Goal: Check status: Check status

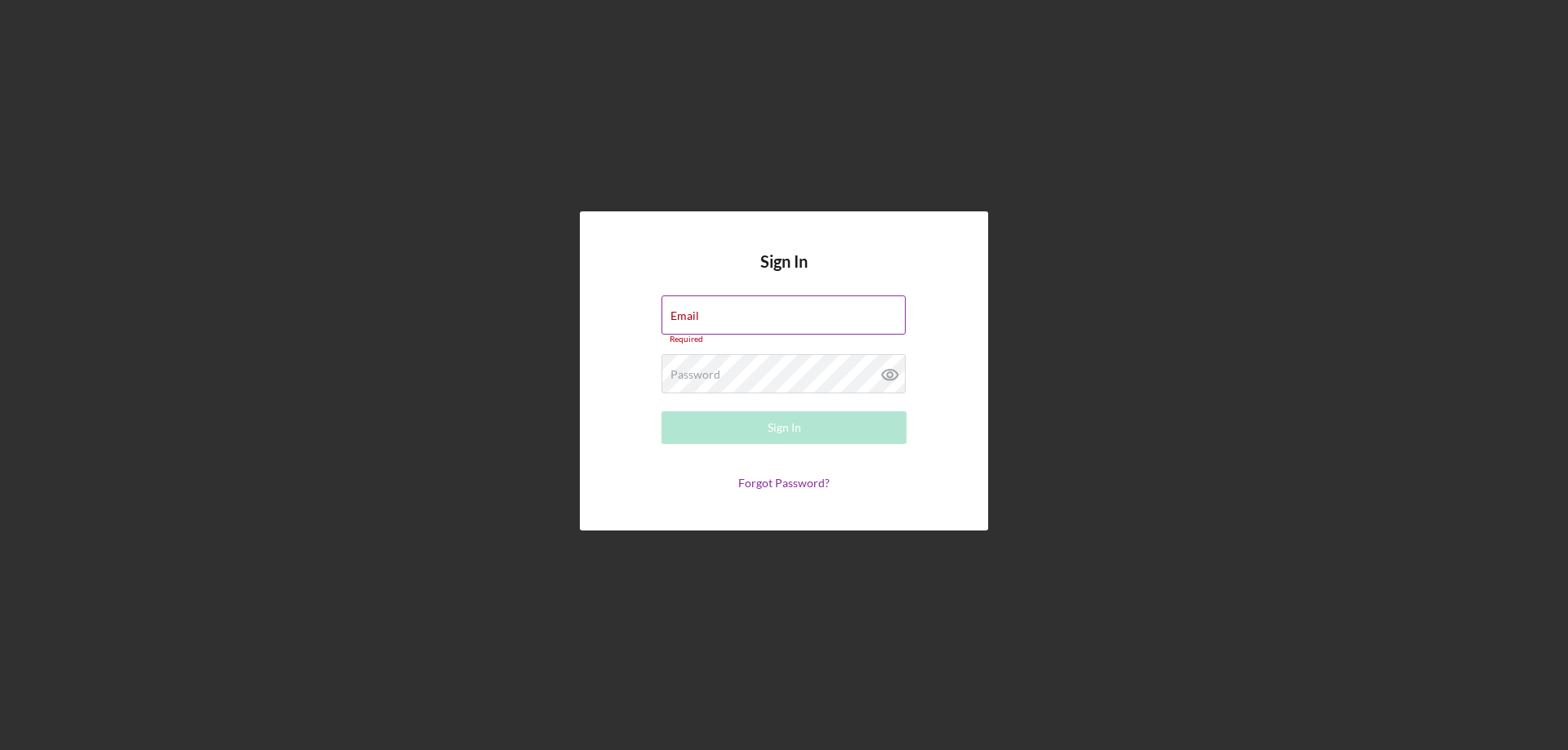
click at [725, 318] on div "Email Required" at bounding box center [784, 319] width 245 height 49
type input "[PERSON_NAME][EMAIL_ADDRESS][PERSON_NAME][DOMAIN_NAME]"
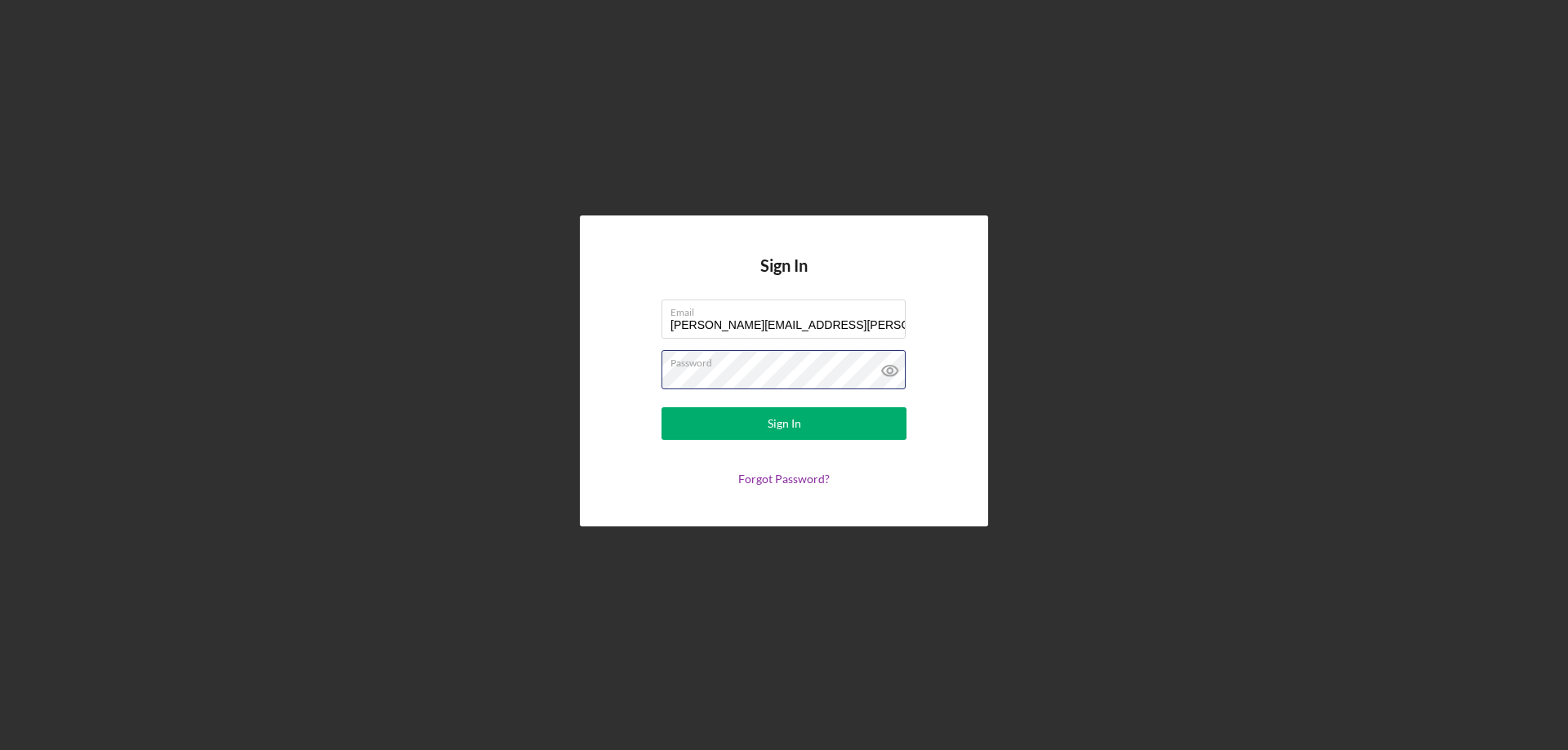
click at [662, 407] on button "Sign In" at bounding box center [784, 423] width 245 height 33
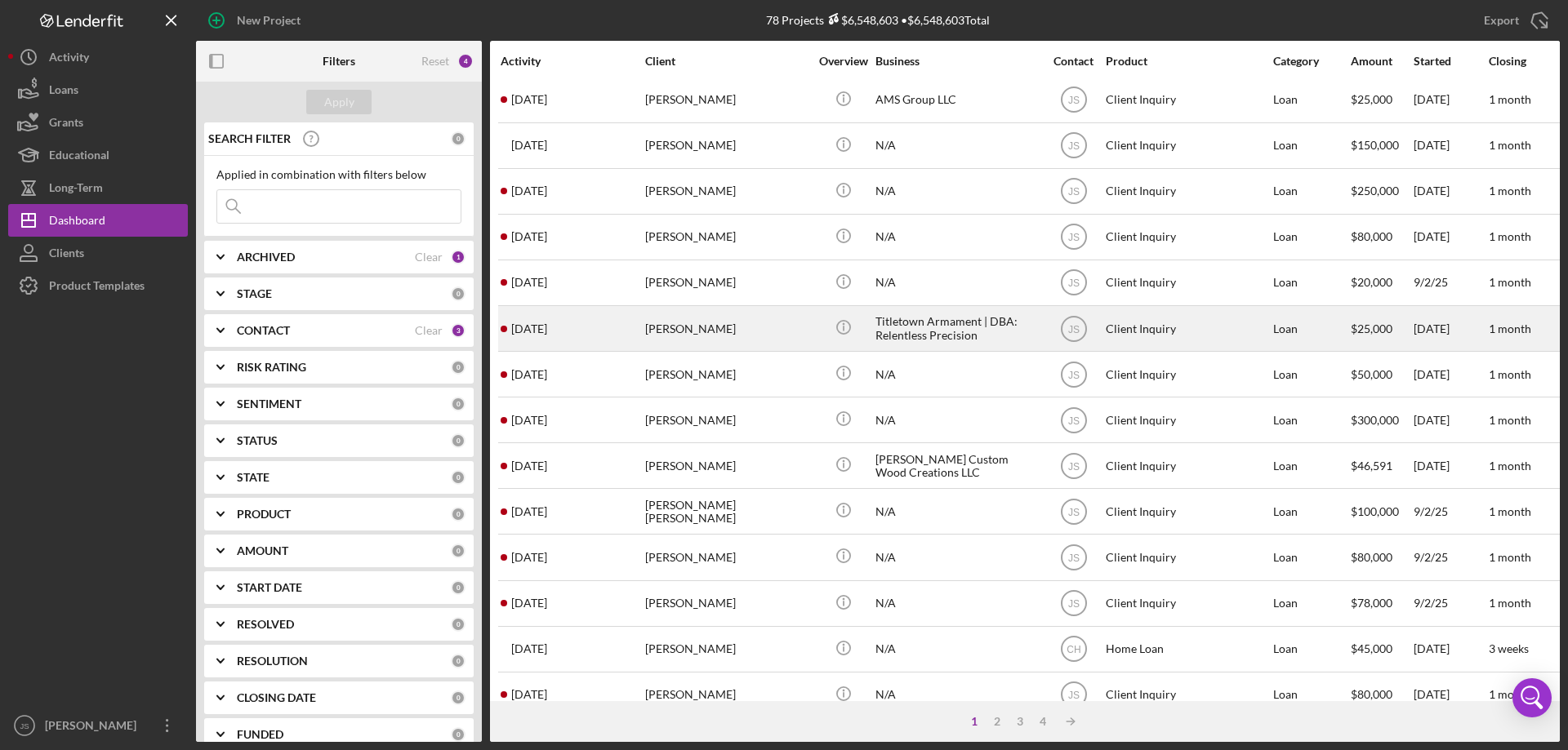
scroll to position [546, 0]
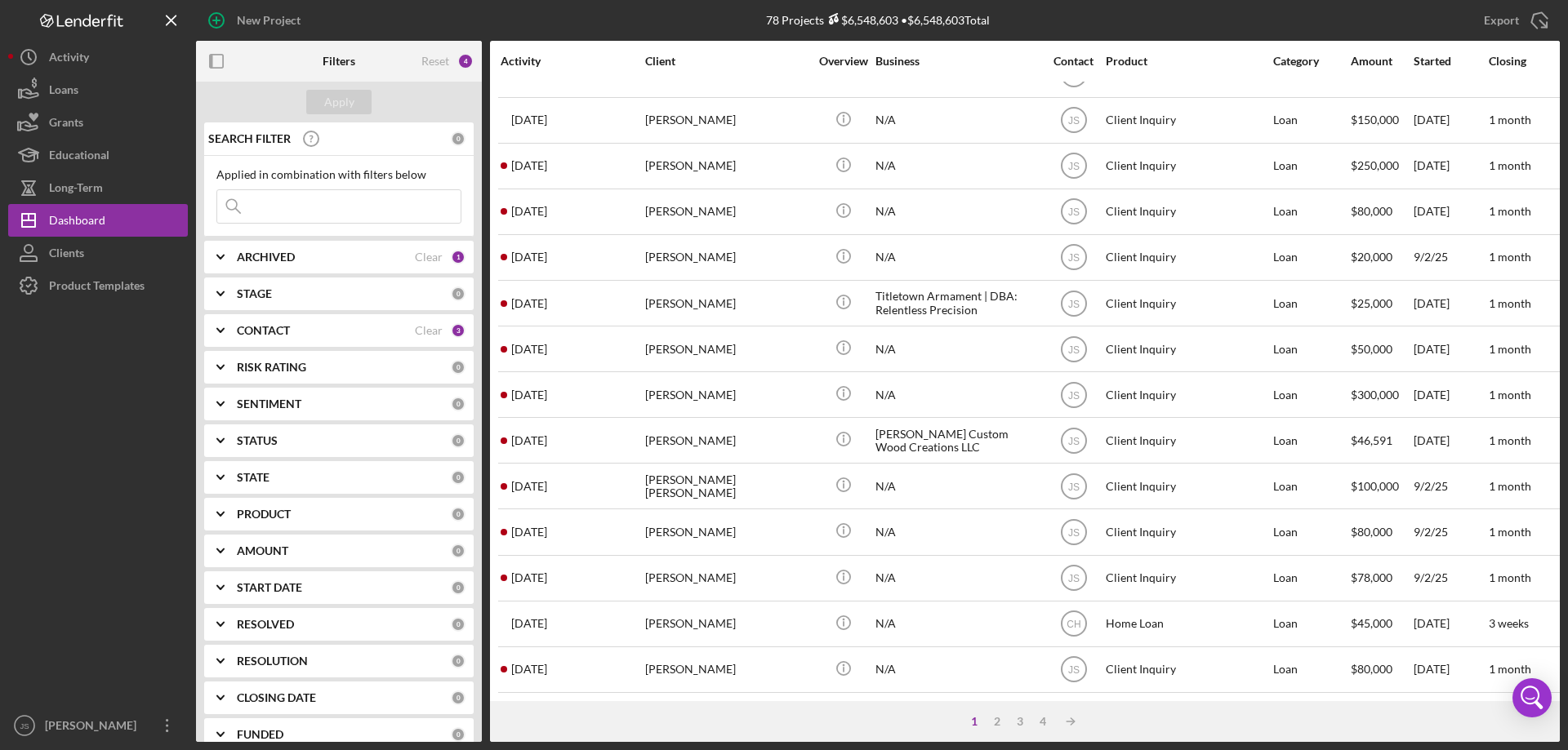
click at [221, 332] on polyline at bounding box center [220, 330] width 7 height 3
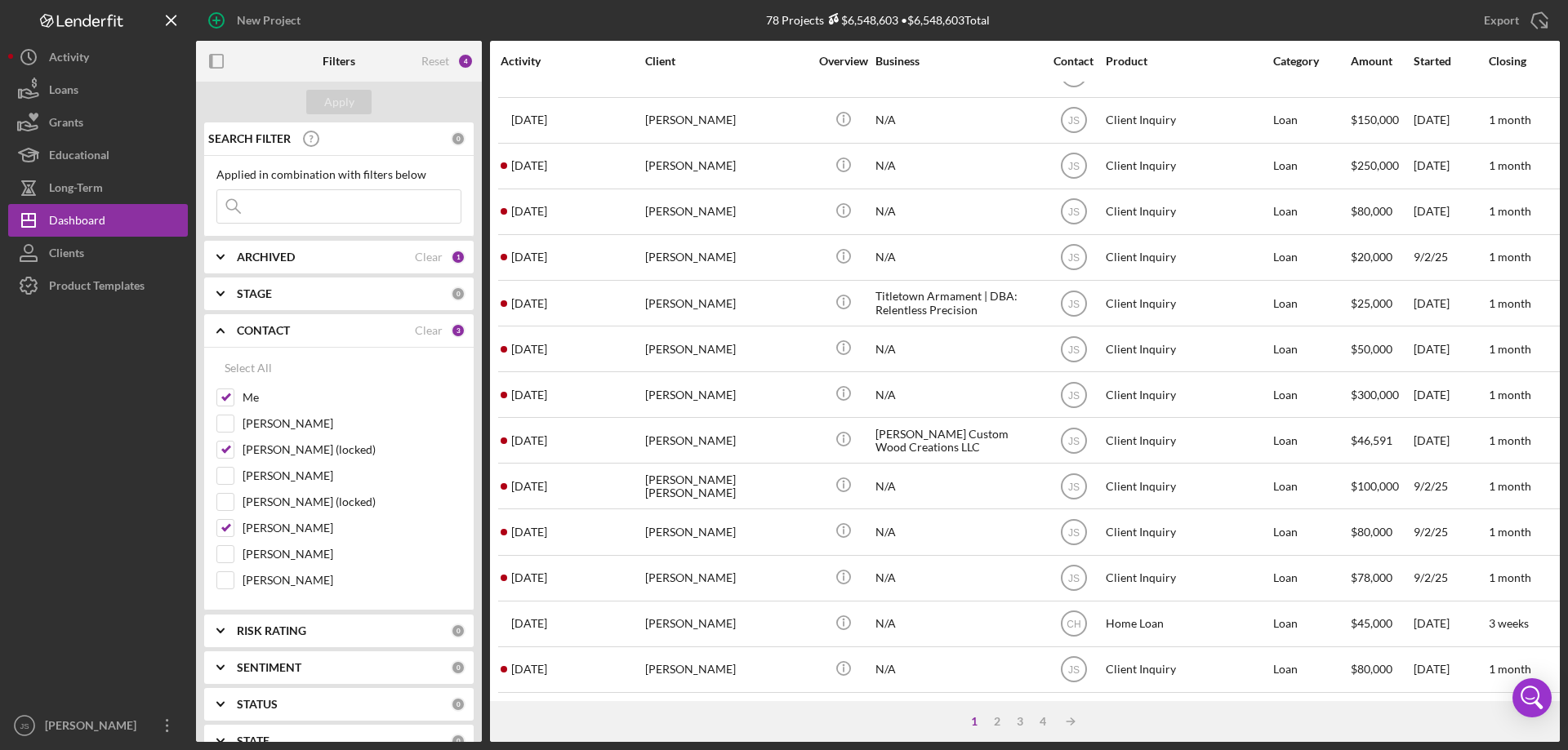
click at [219, 329] on icon "Icon/Expander" at bounding box center [219, 330] width 40 height 40
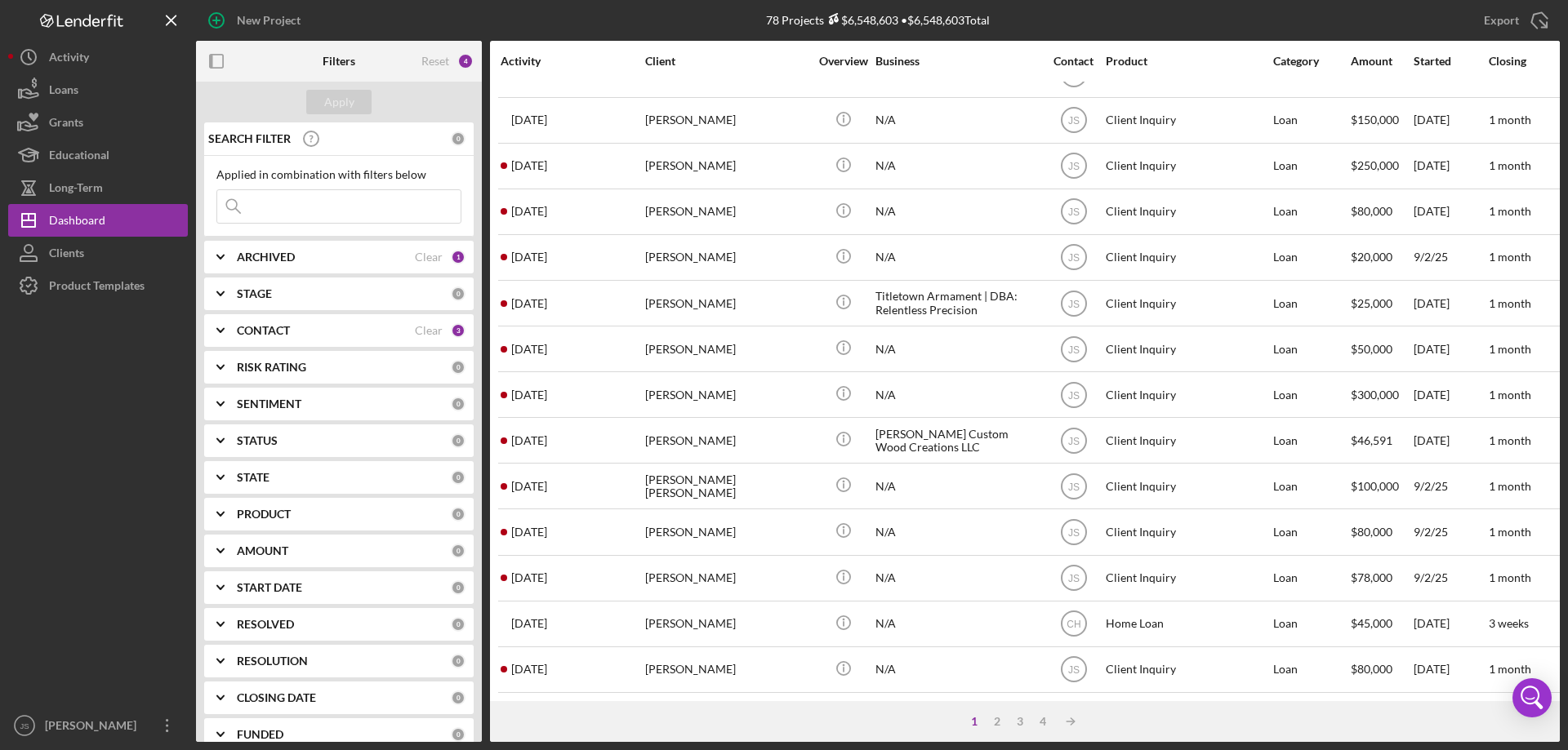
click at [279, 212] on input at bounding box center [338, 206] width 244 height 33
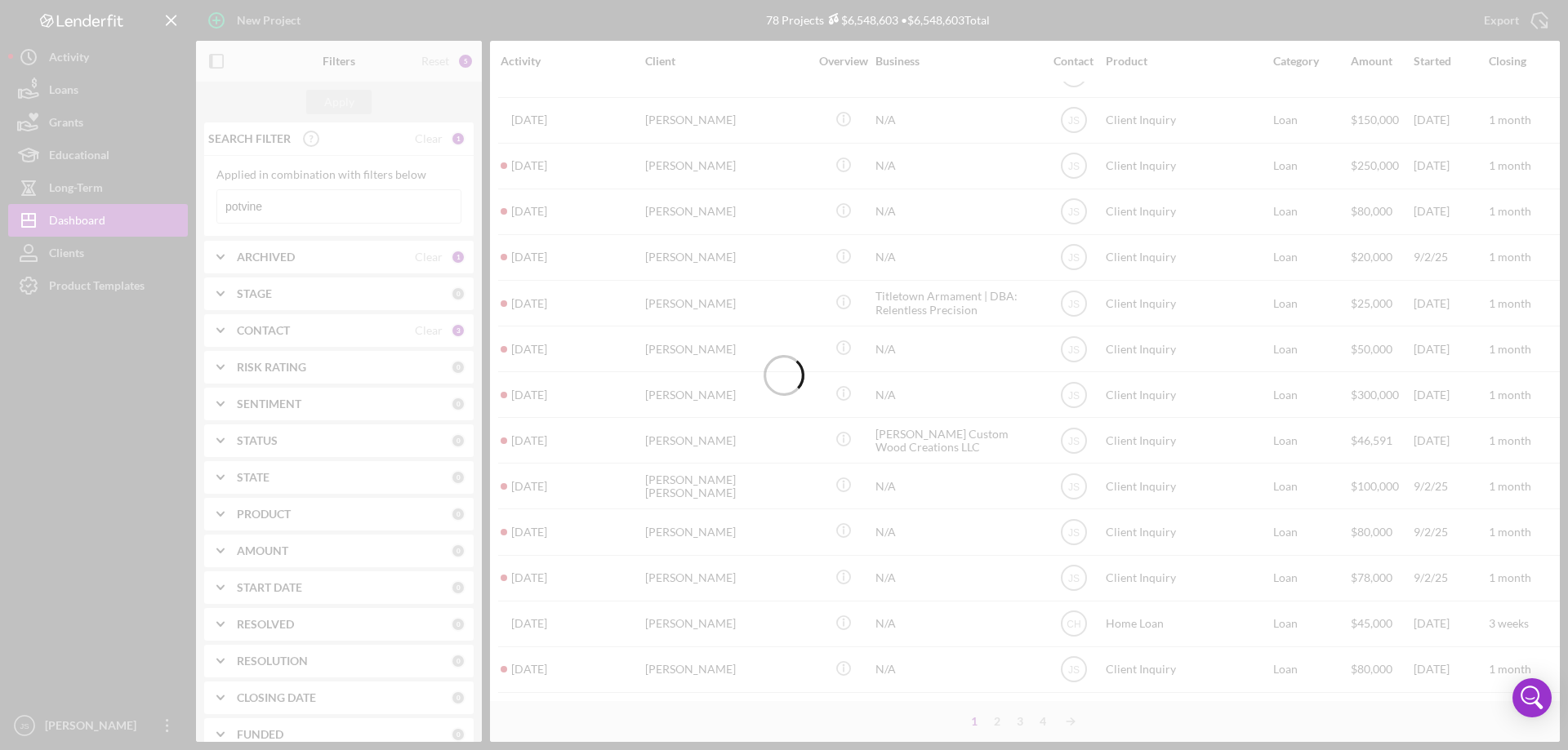
scroll to position [0, 0]
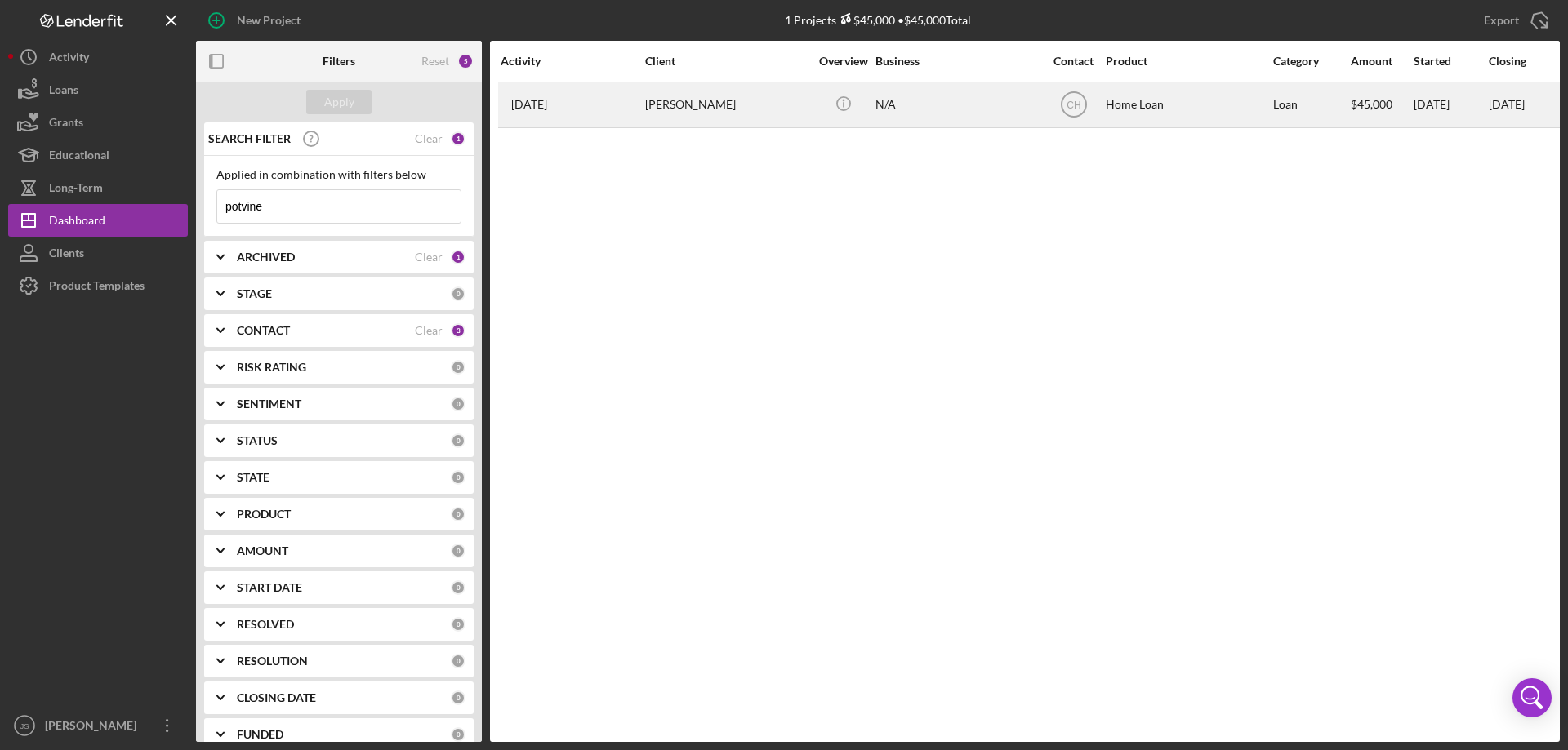
type input "potvine"
click at [761, 114] on div "[PERSON_NAME]" at bounding box center [727, 105] width 164 height 43
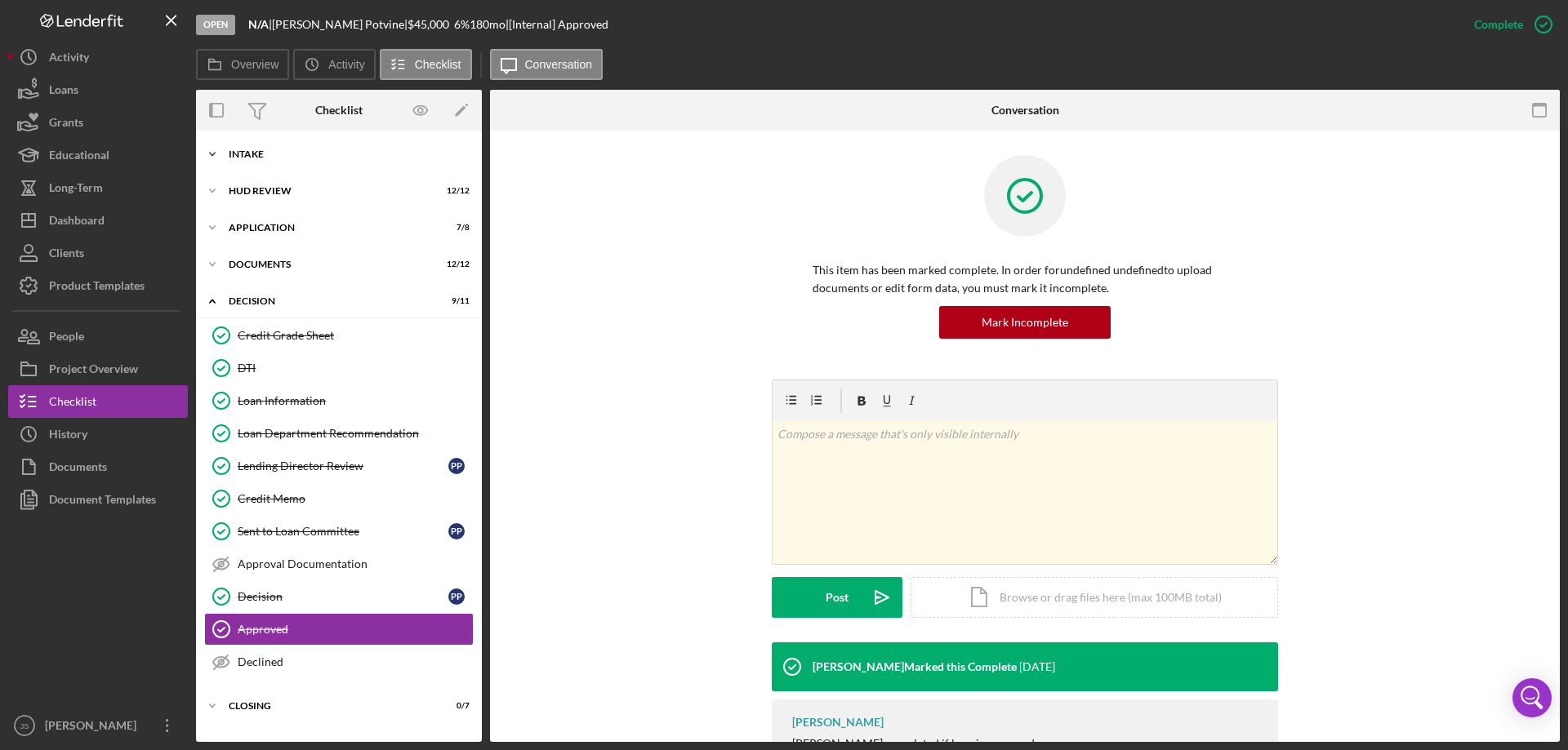
click at [209, 156] on icon "Icon/Expander" at bounding box center [213, 154] width 33 height 33
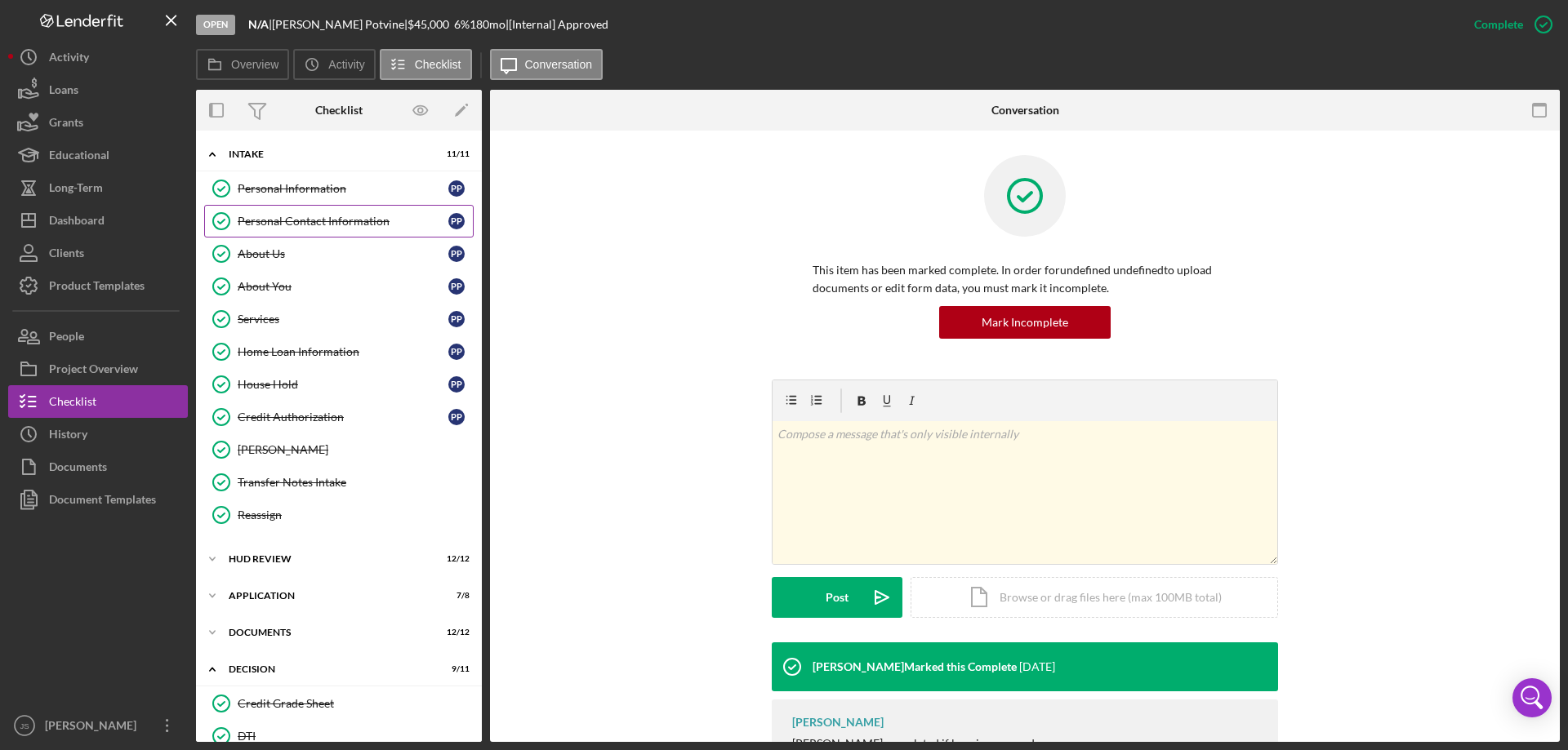
click at [296, 221] on div "Personal Contact Information" at bounding box center [343, 221] width 211 height 13
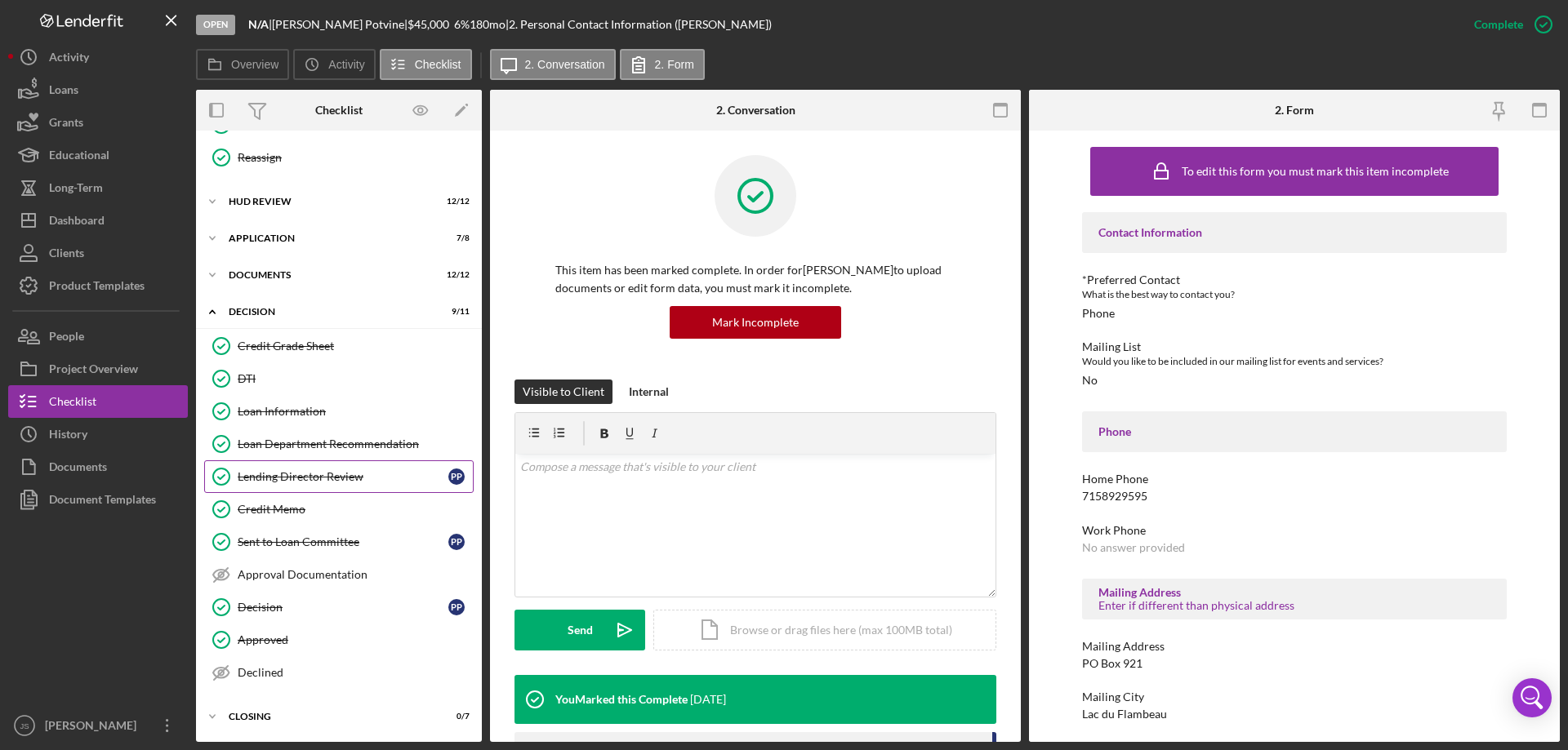
scroll to position [276, 0]
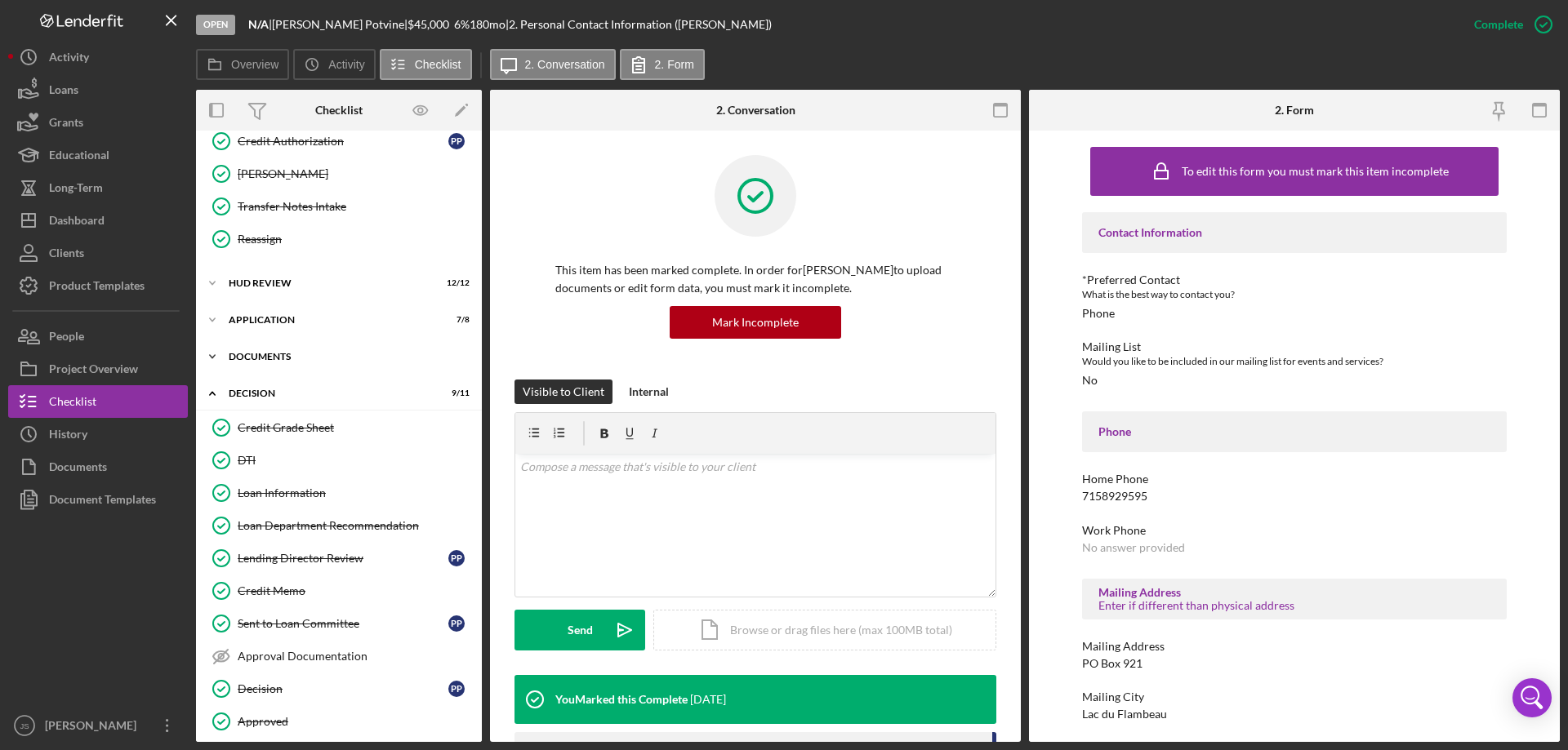
click at [215, 357] on icon "Icon/Expander" at bounding box center [213, 357] width 33 height 33
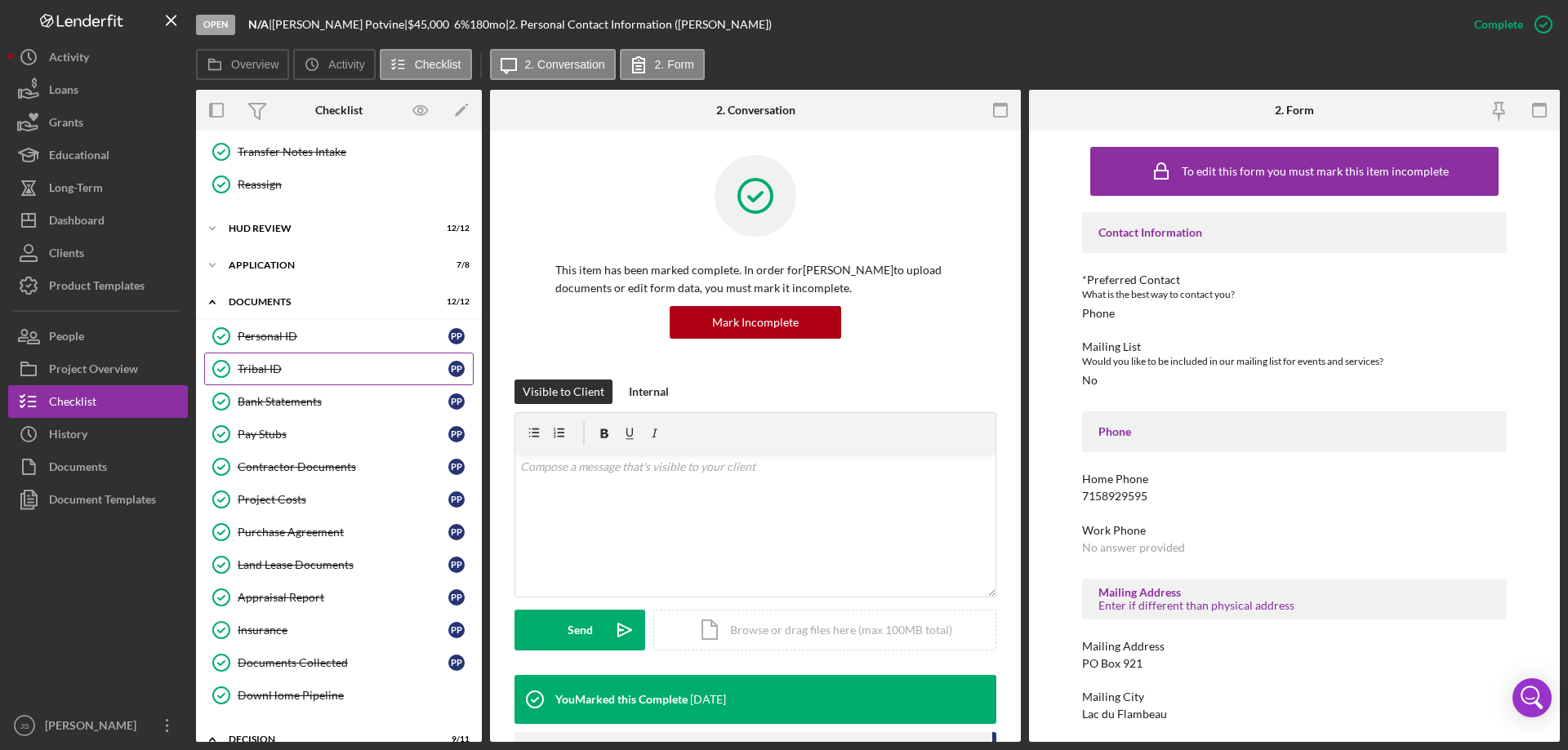
scroll to position [358, 0]
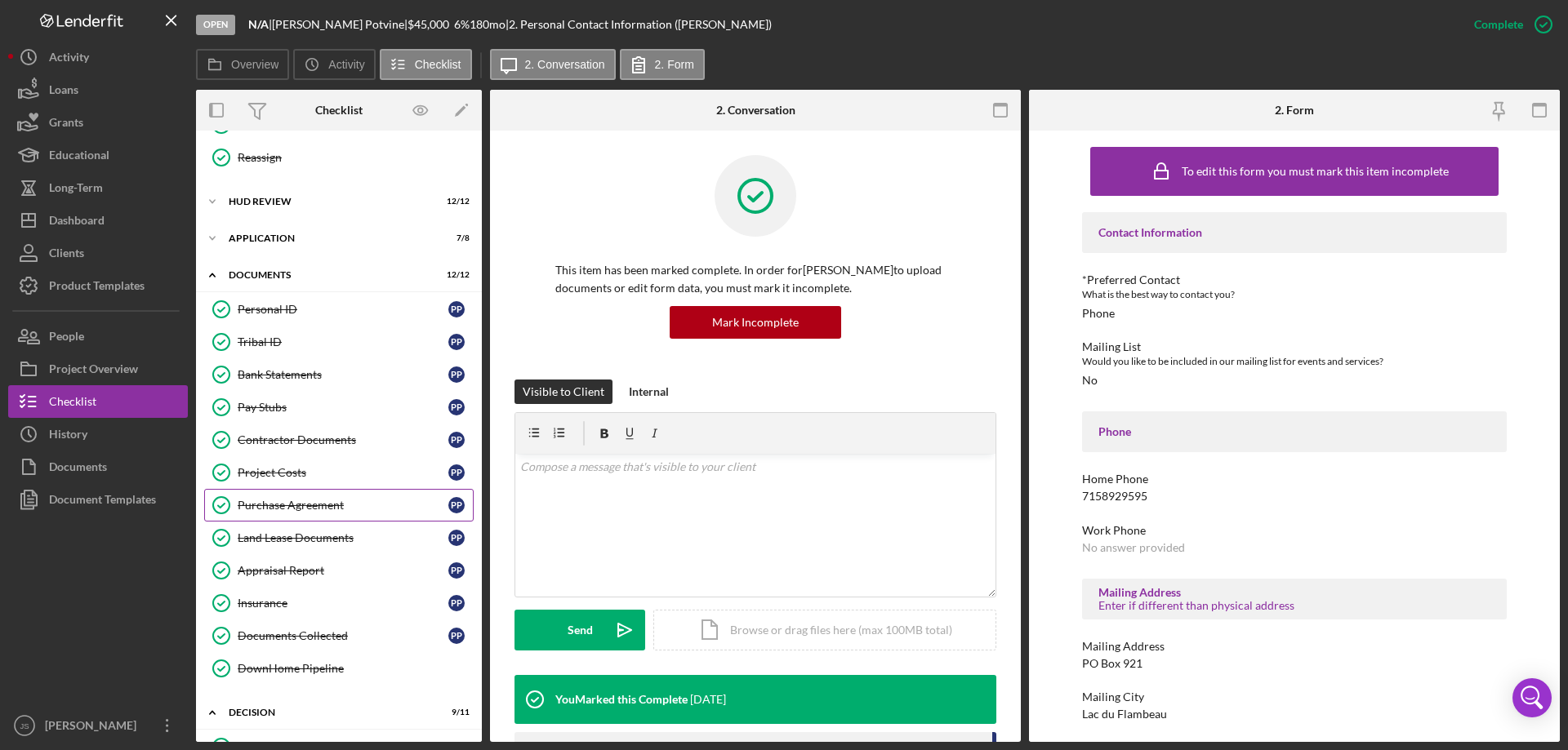
click at [359, 509] on div "Purchase Agreement" at bounding box center [343, 505] width 211 height 13
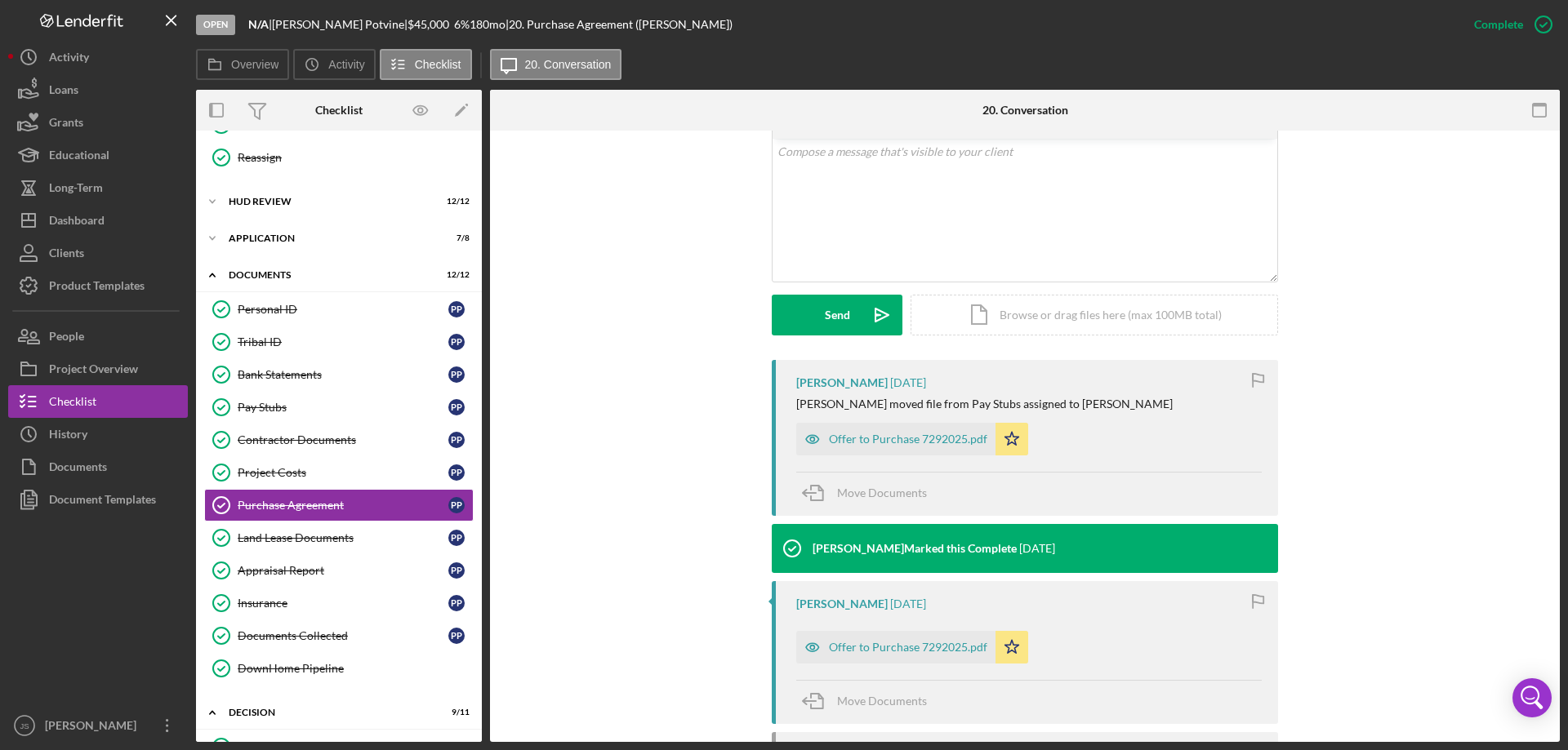
scroll to position [327, 0]
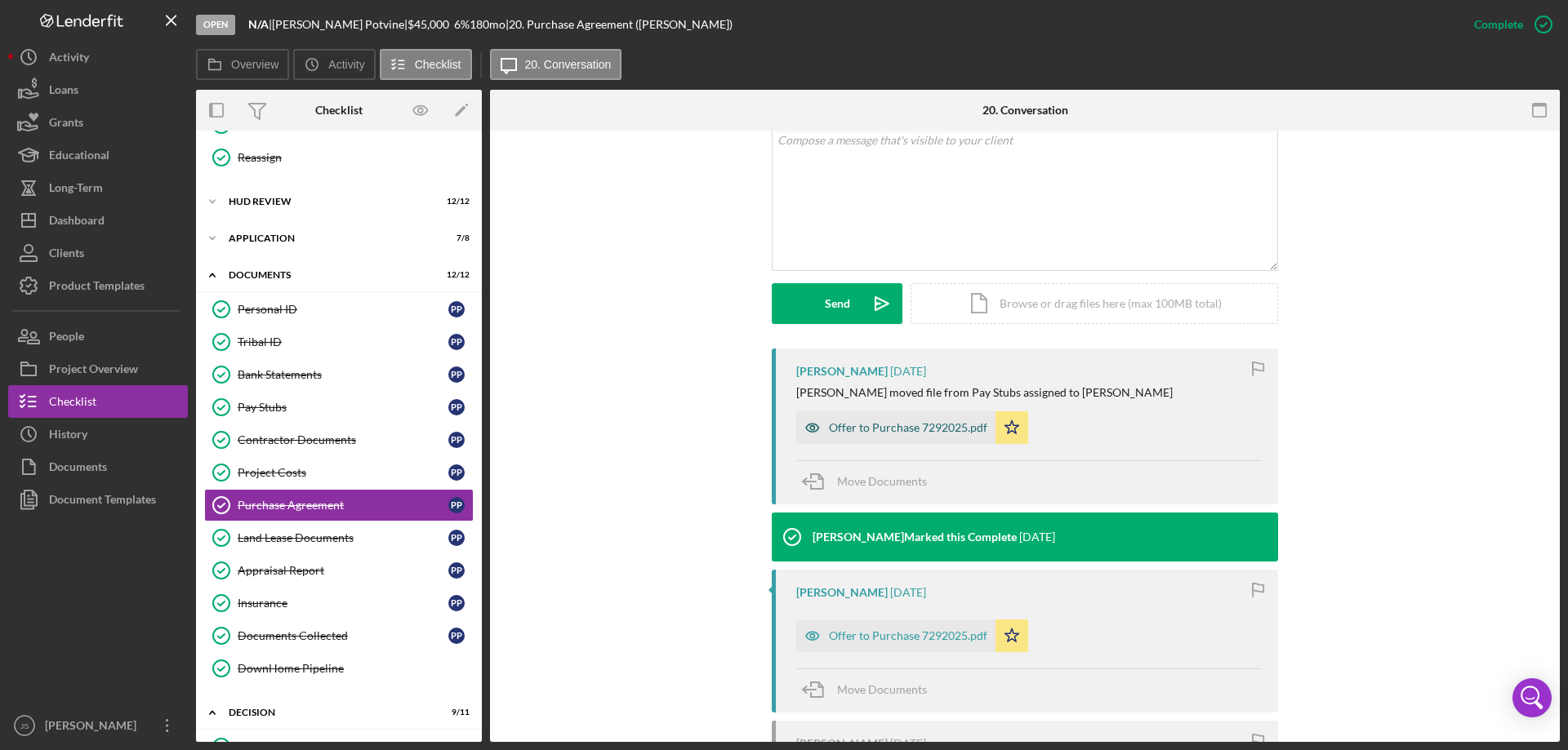
click at [809, 429] on icon "button" at bounding box center [812, 427] width 33 height 33
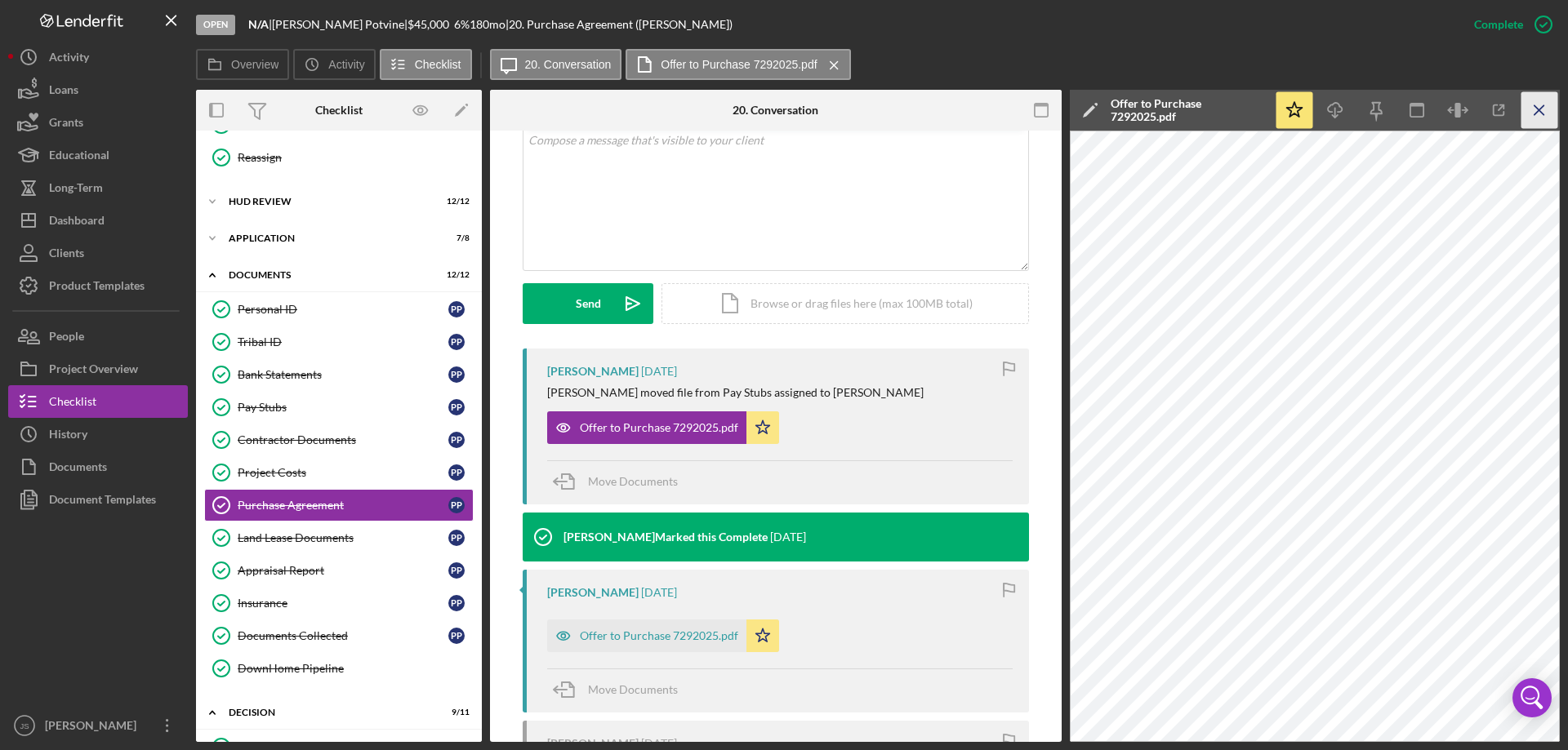
click at [1530, 106] on icon "Icon/Menu Close" at bounding box center [1540, 110] width 37 height 37
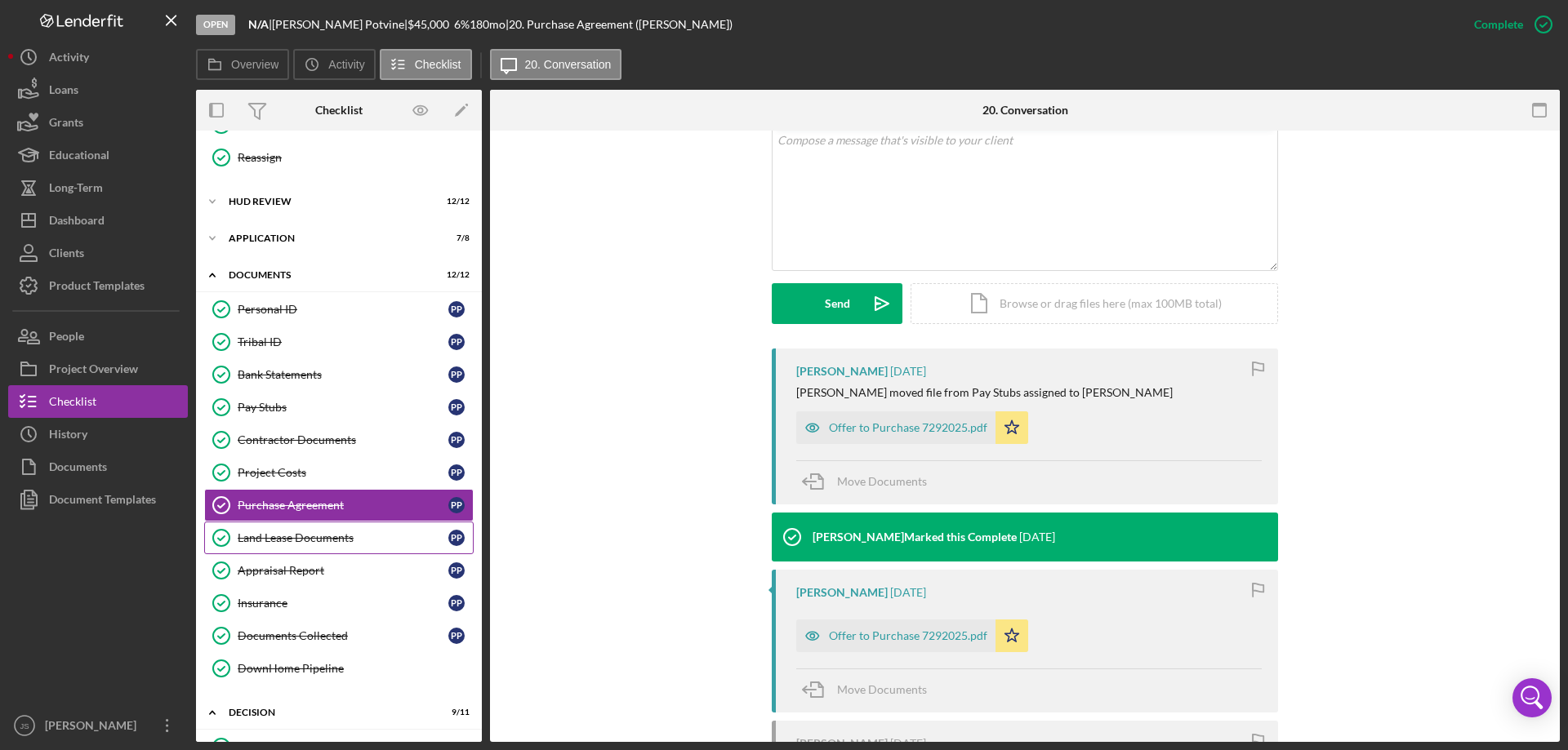
click at [320, 538] on div "Land Lease Documents" at bounding box center [343, 538] width 211 height 13
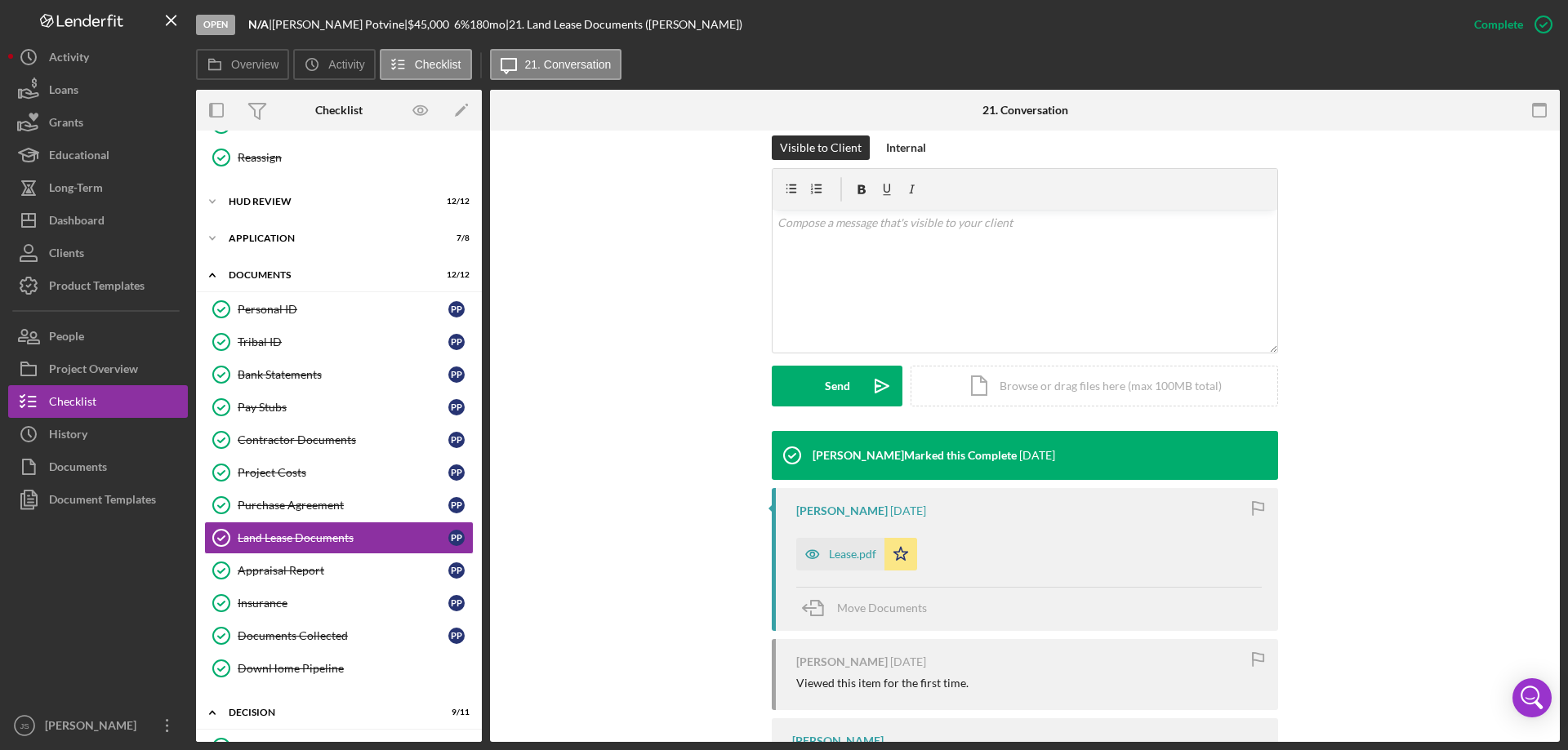
scroll to position [245, 0]
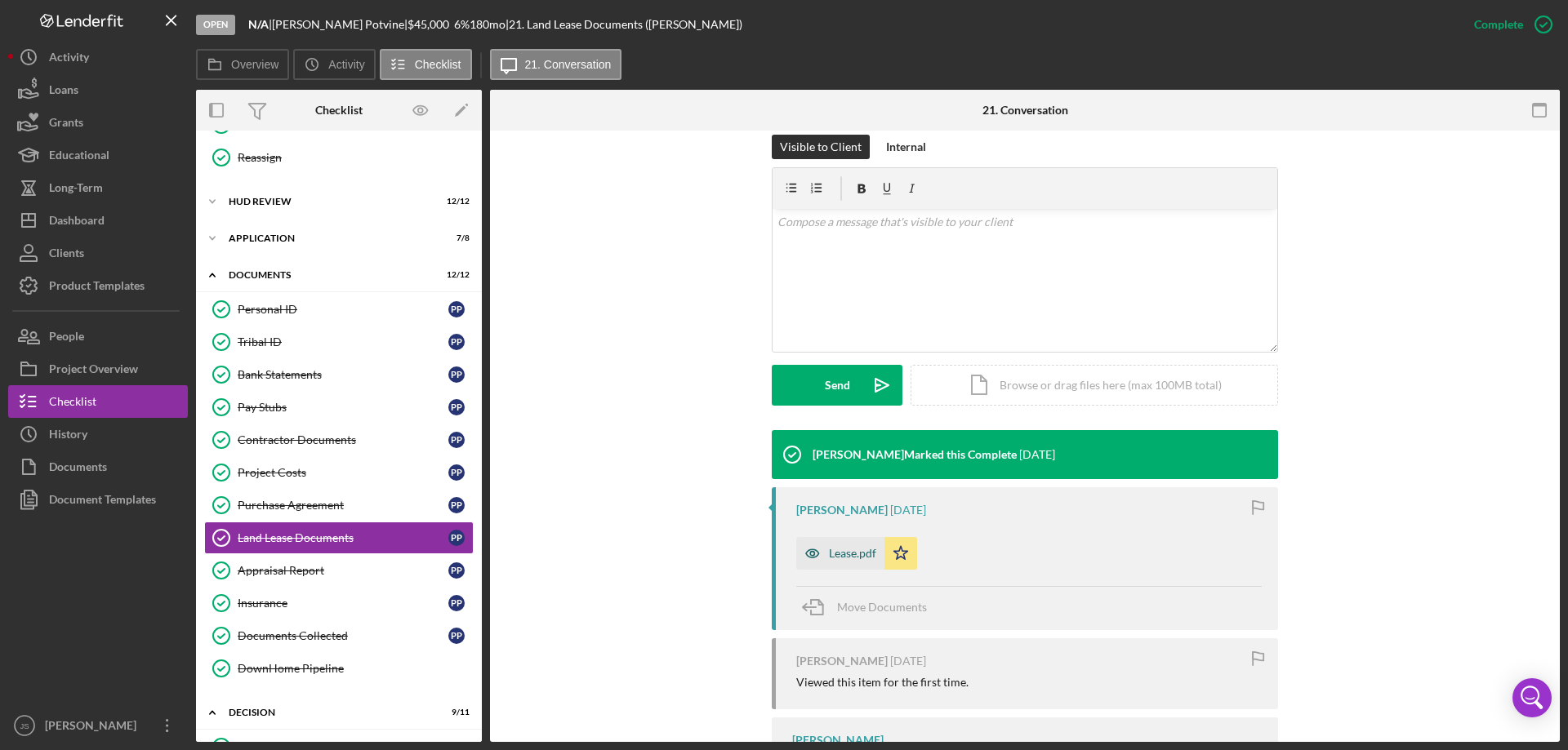
click at [807, 556] on icon "button" at bounding box center [812, 553] width 33 height 33
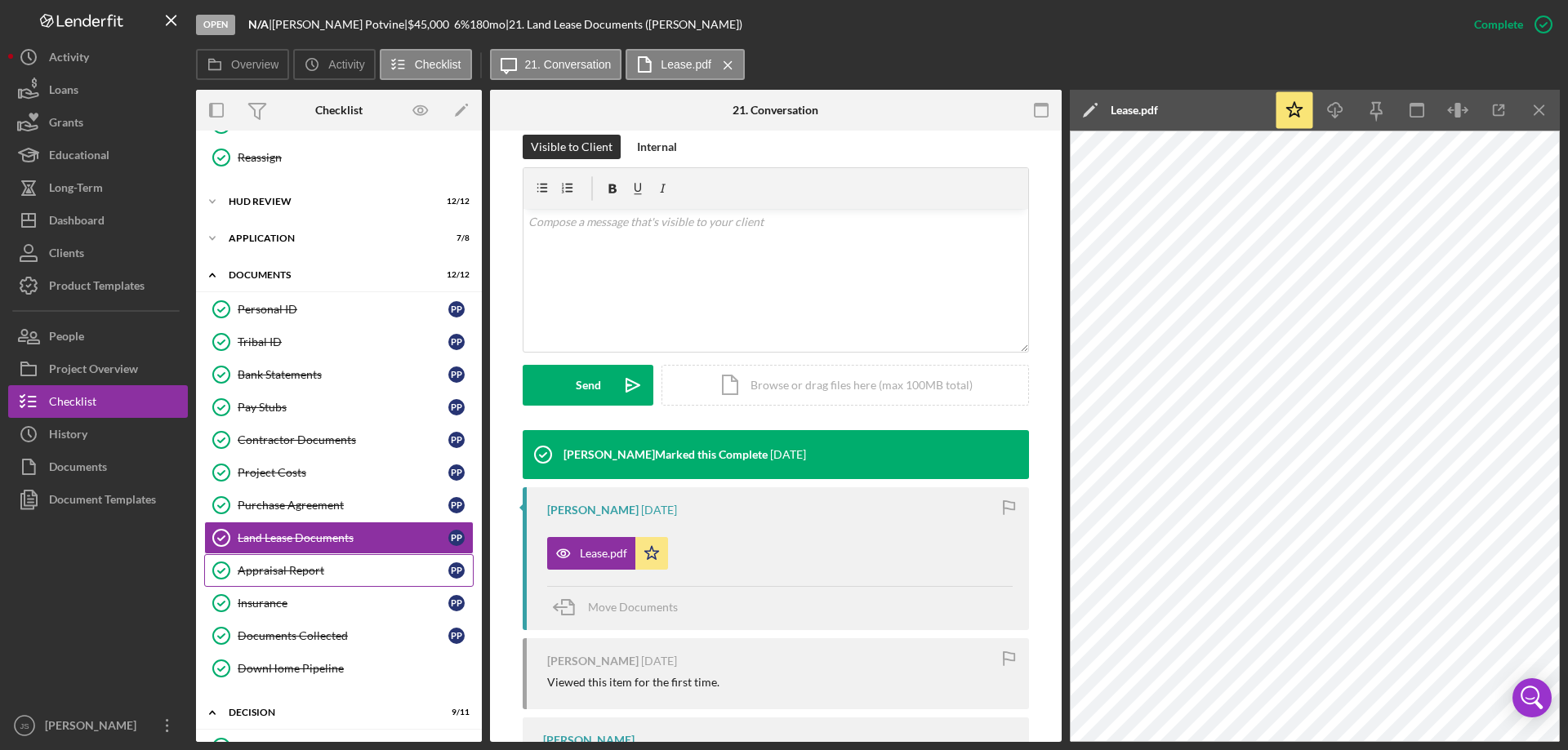
click at [299, 572] on div "Appraisal Report" at bounding box center [343, 570] width 211 height 13
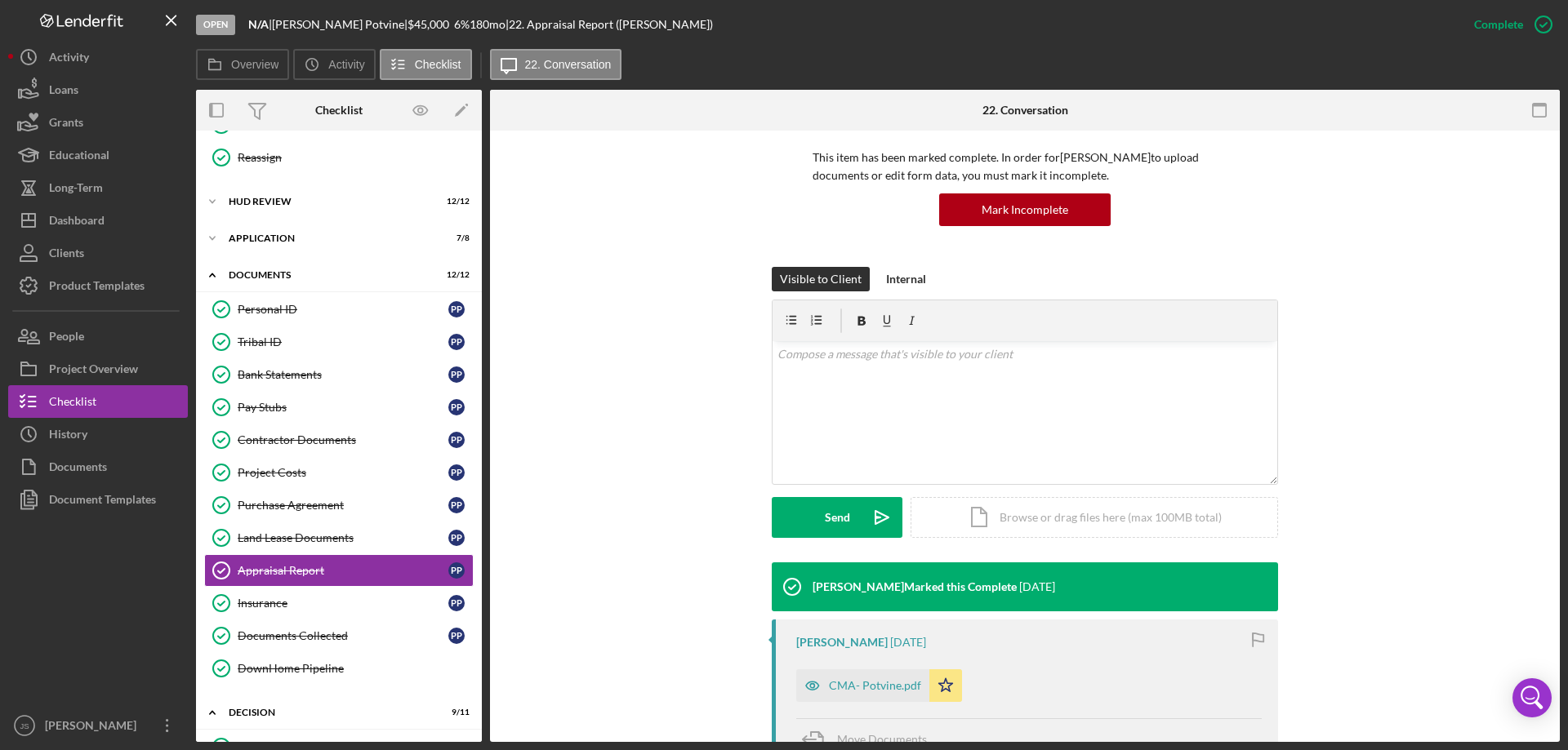
scroll to position [327, 0]
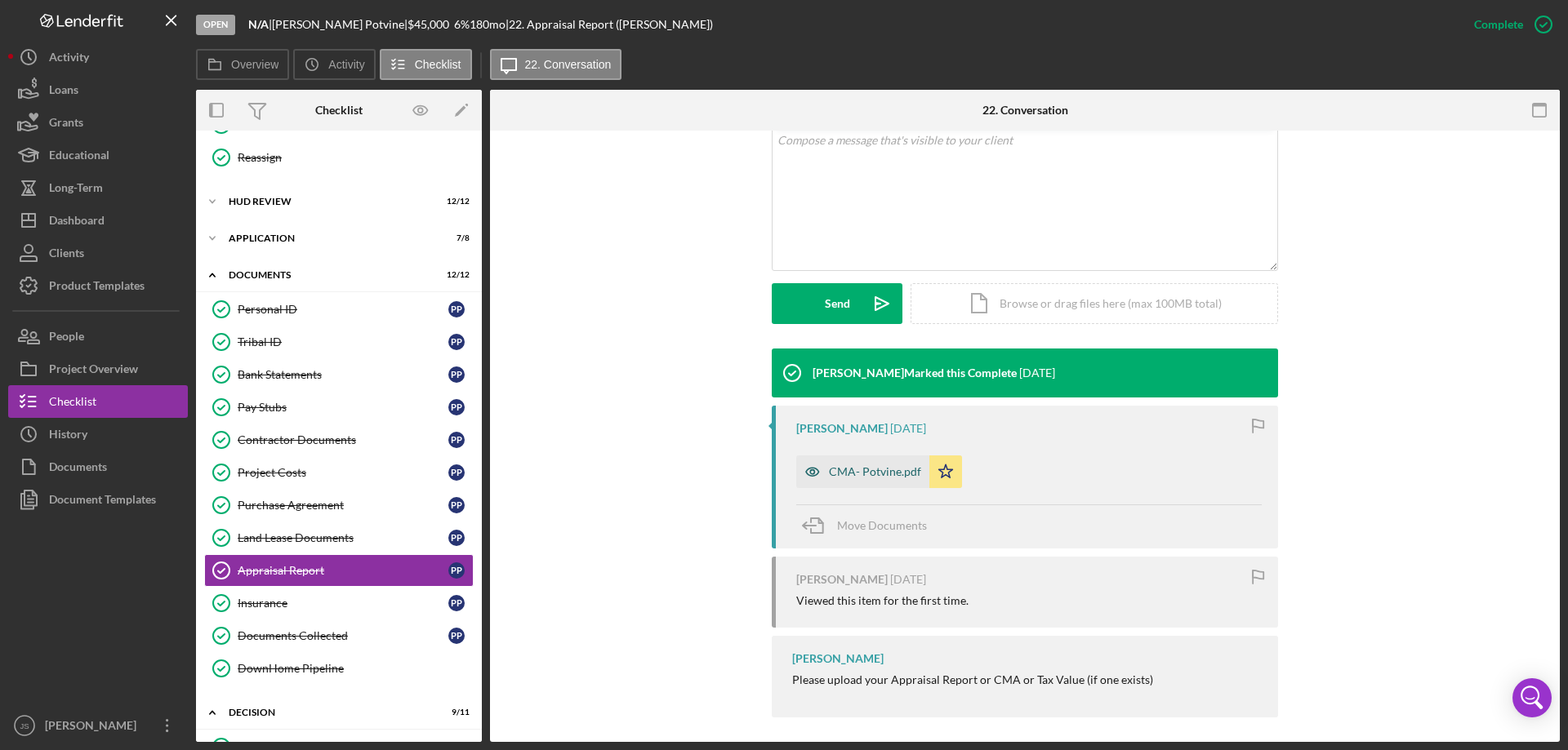
click at [810, 472] on icon "button" at bounding box center [812, 471] width 4 height 4
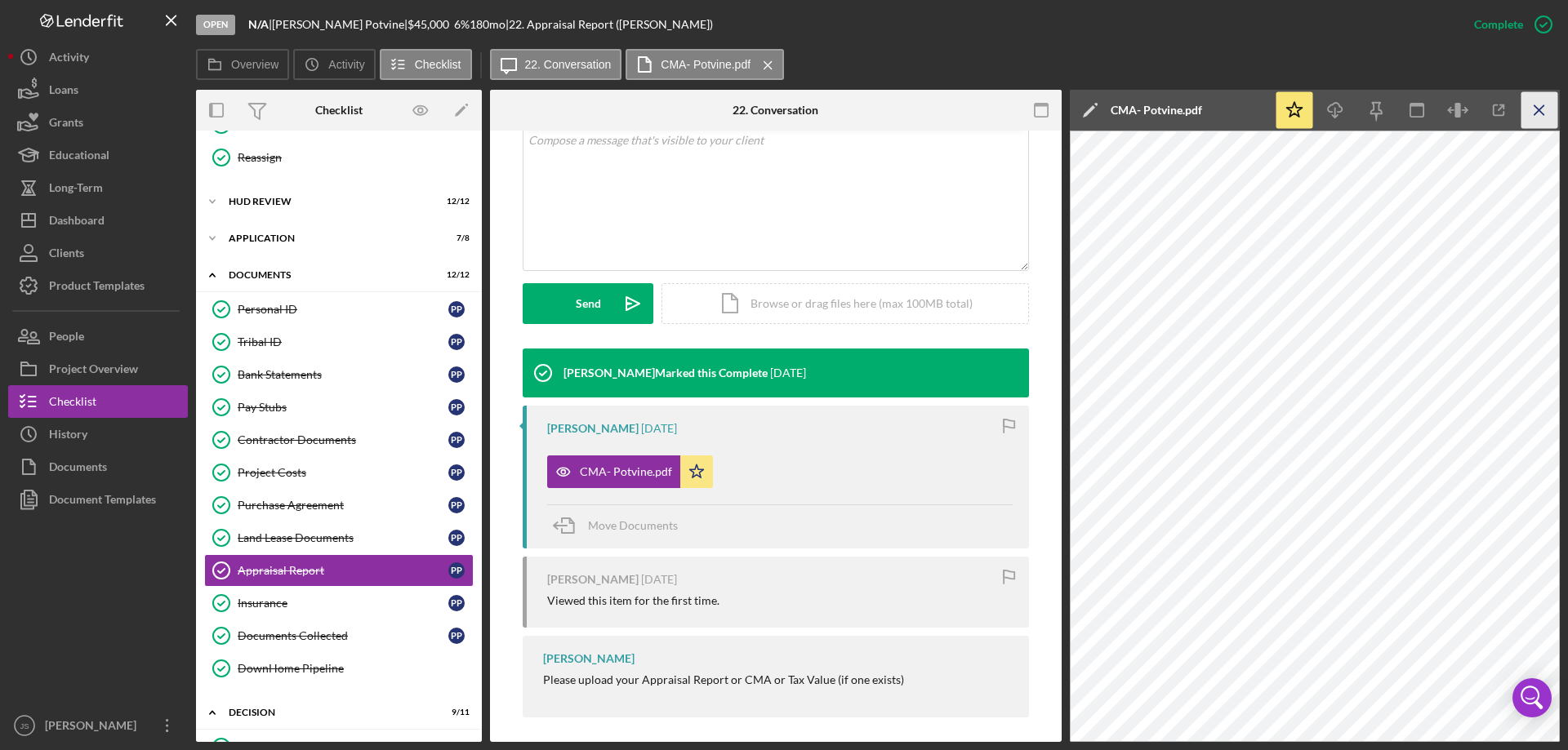
click at [1545, 115] on icon "Icon/Menu Close" at bounding box center [1540, 110] width 37 height 37
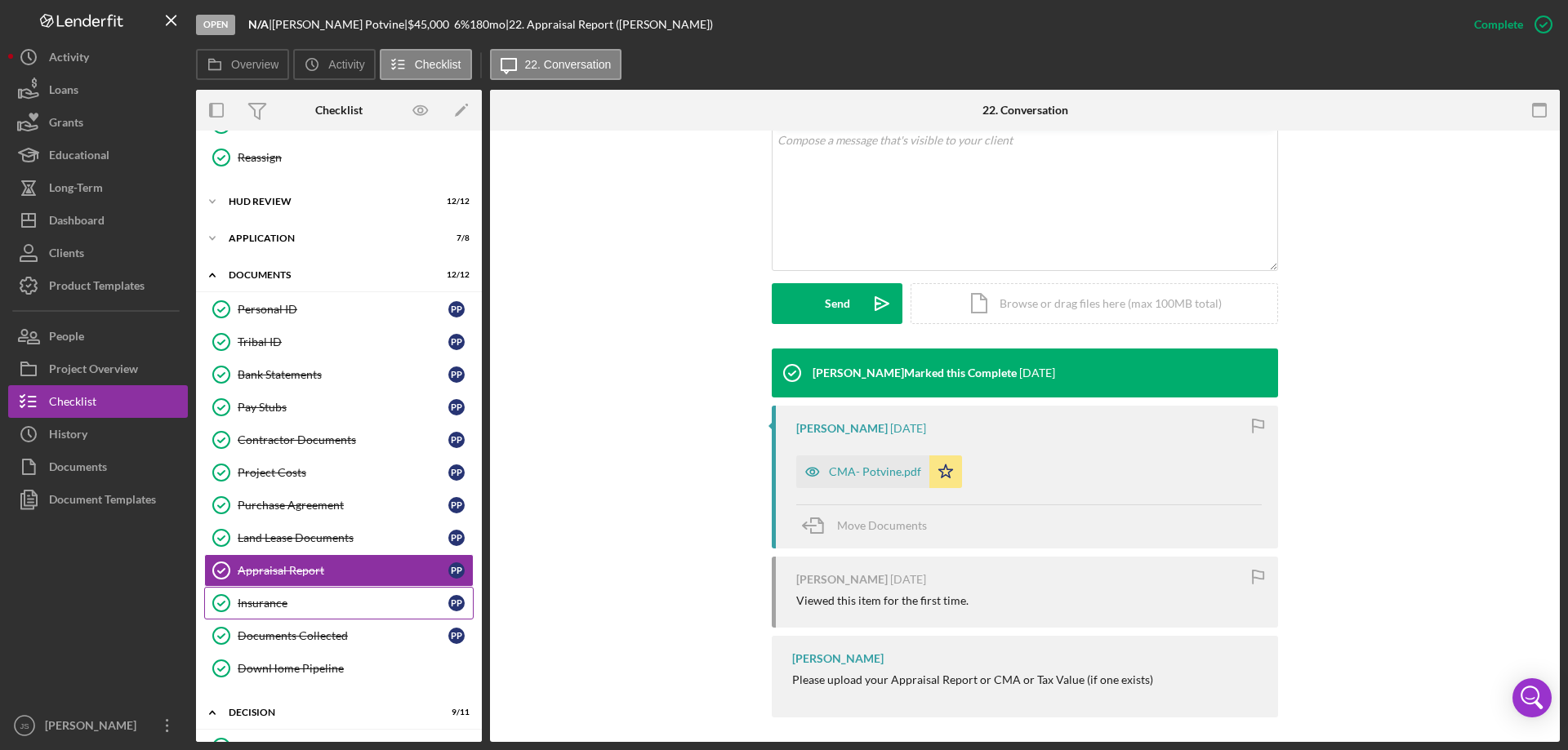
click at [271, 604] on div "Insurance" at bounding box center [343, 603] width 211 height 13
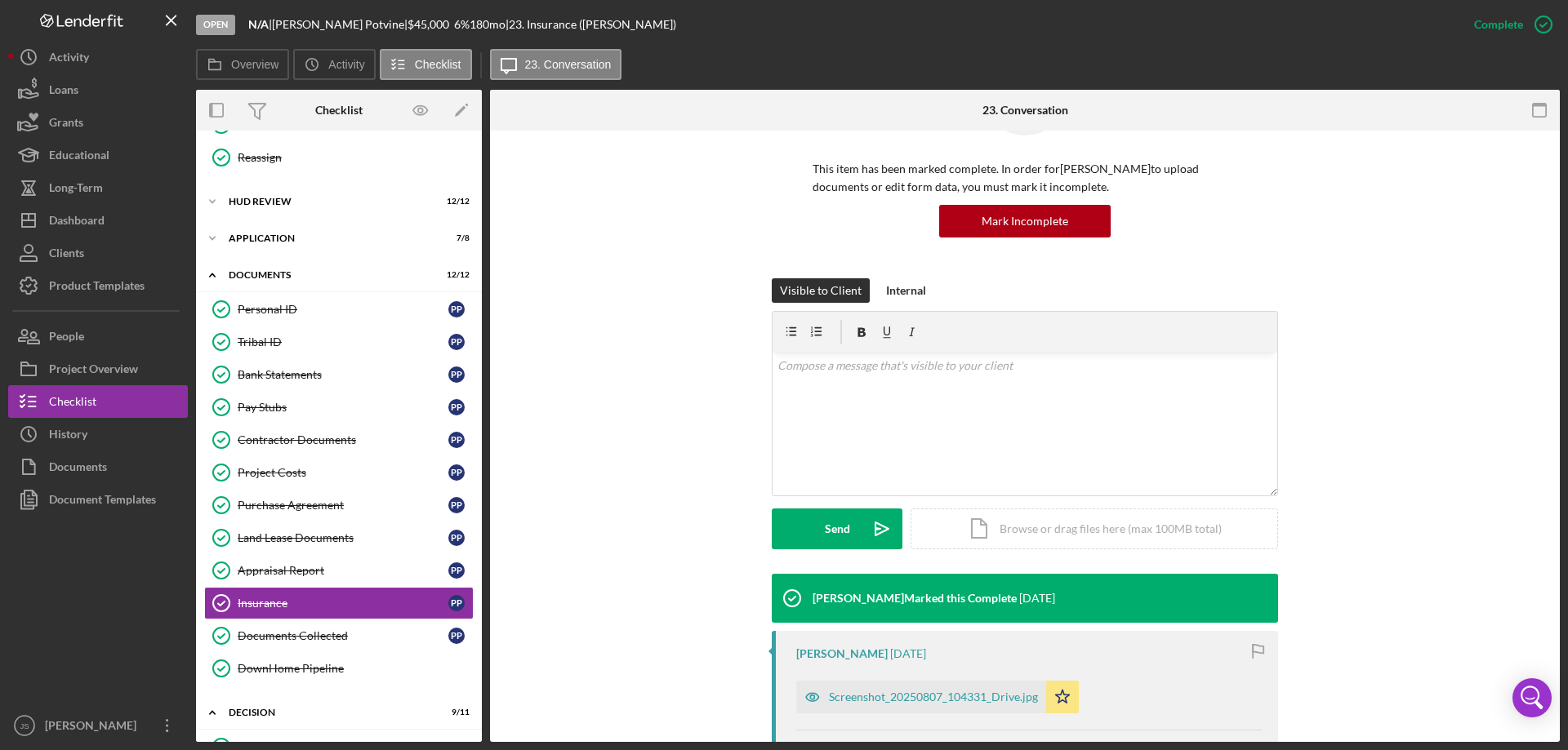
scroll to position [245, 0]
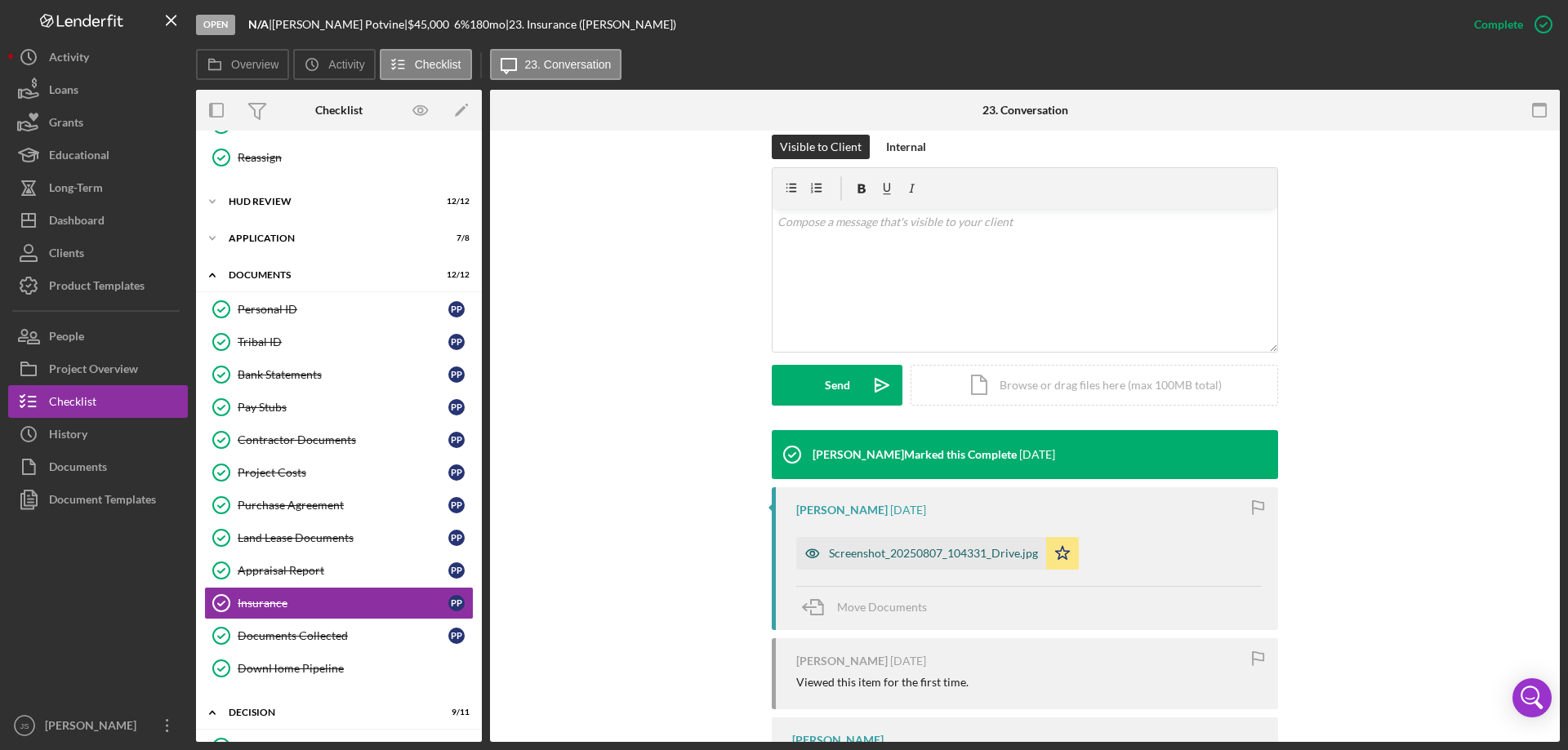
click at [805, 550] on icon "button" at bounding box center [812, 553] width 33 height 33
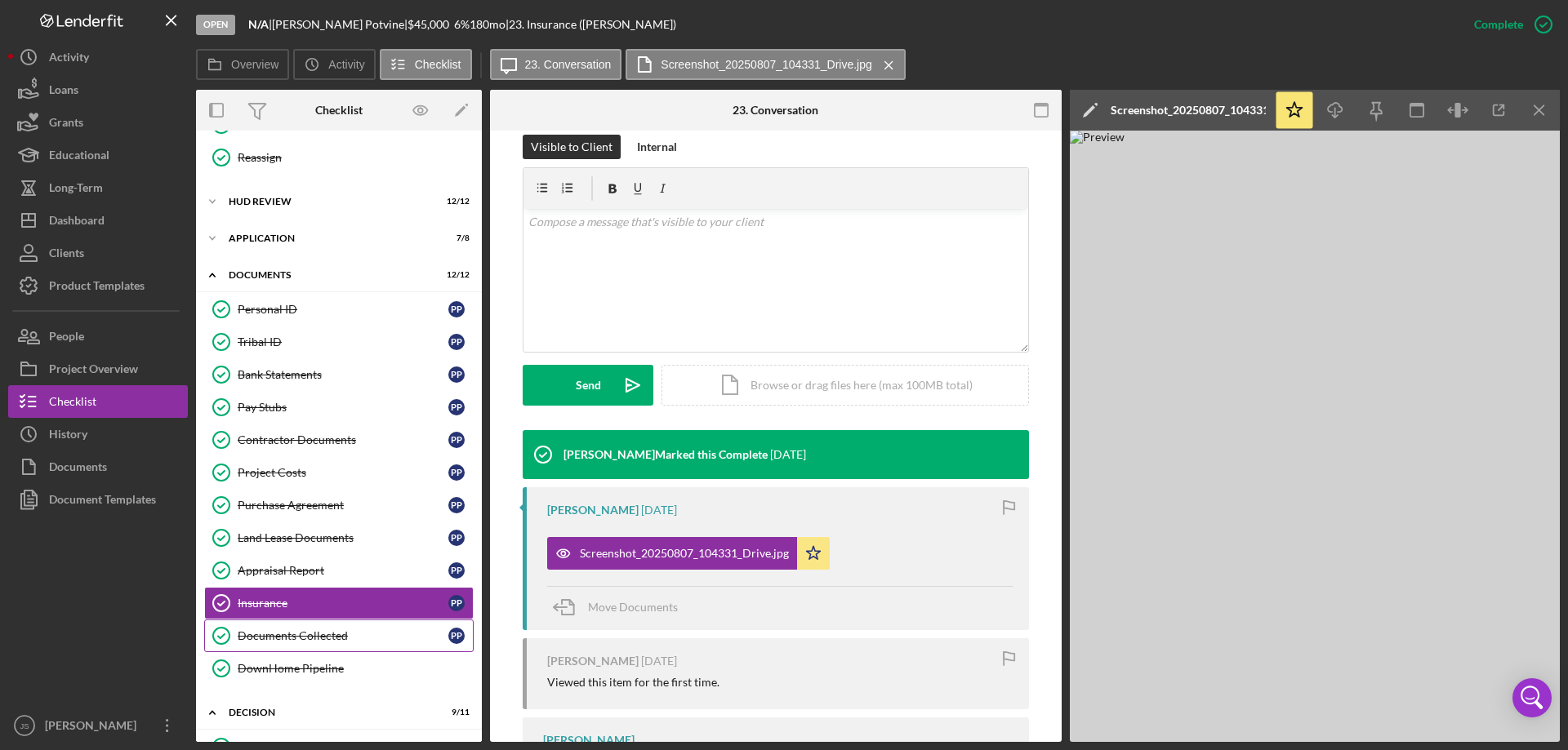
click at [265, 631] on div "Documents Collected" at bounding box center [343, 636] width 211 height 13
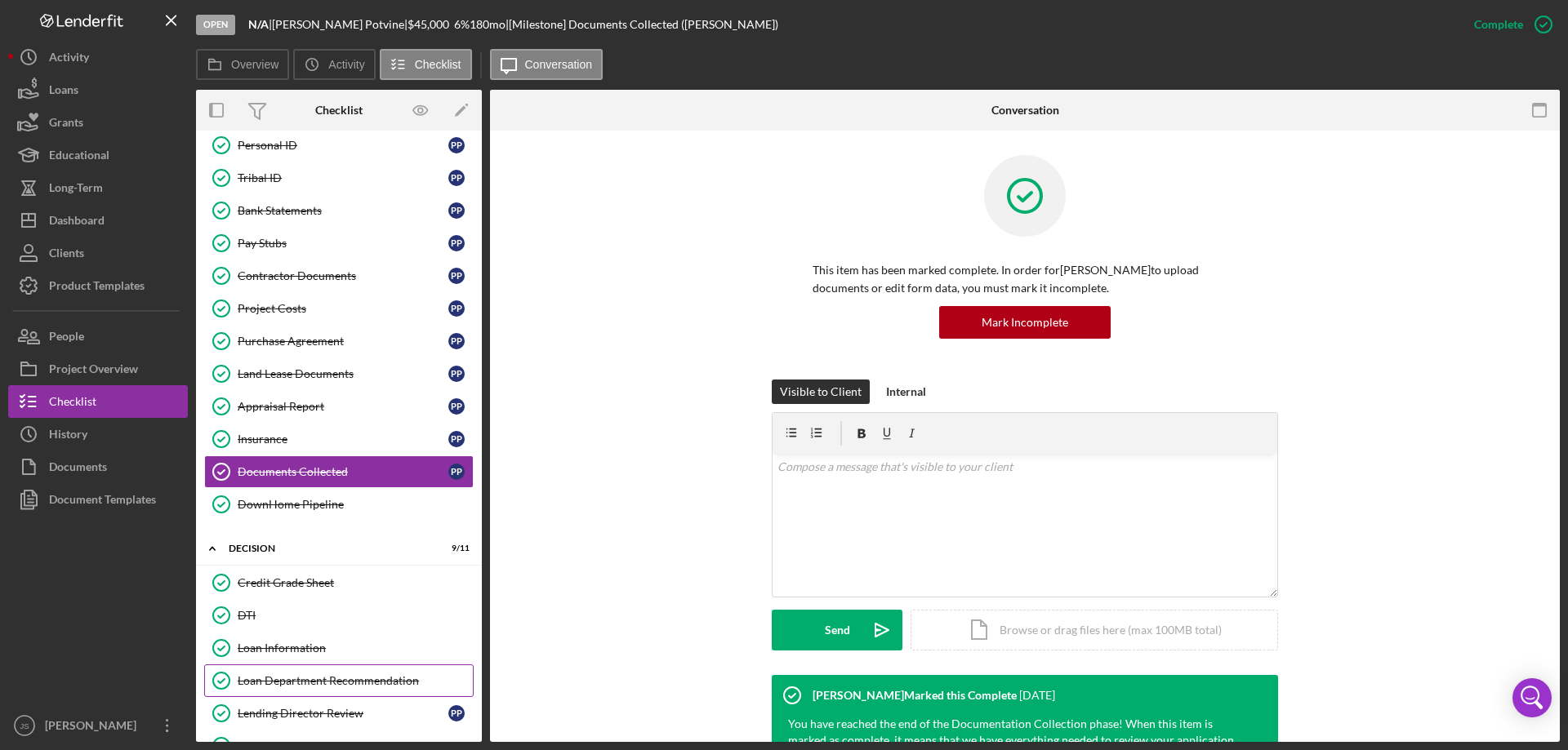
scroll to position [520, 0]
click at [291, 341] on div "Purchase Agreement" at bounding box center [343, 341] width 211 height 13
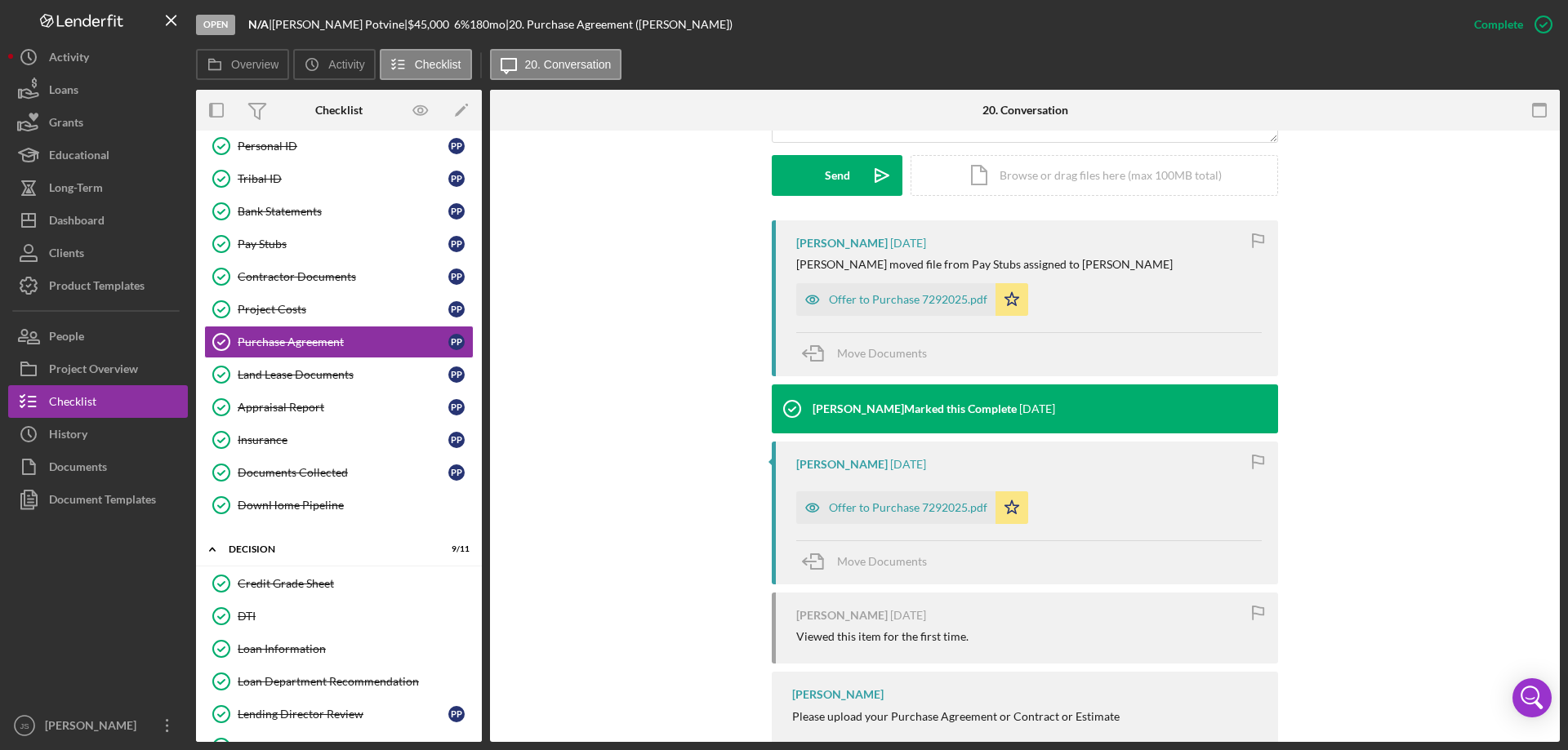
scroll to position [489, 0]
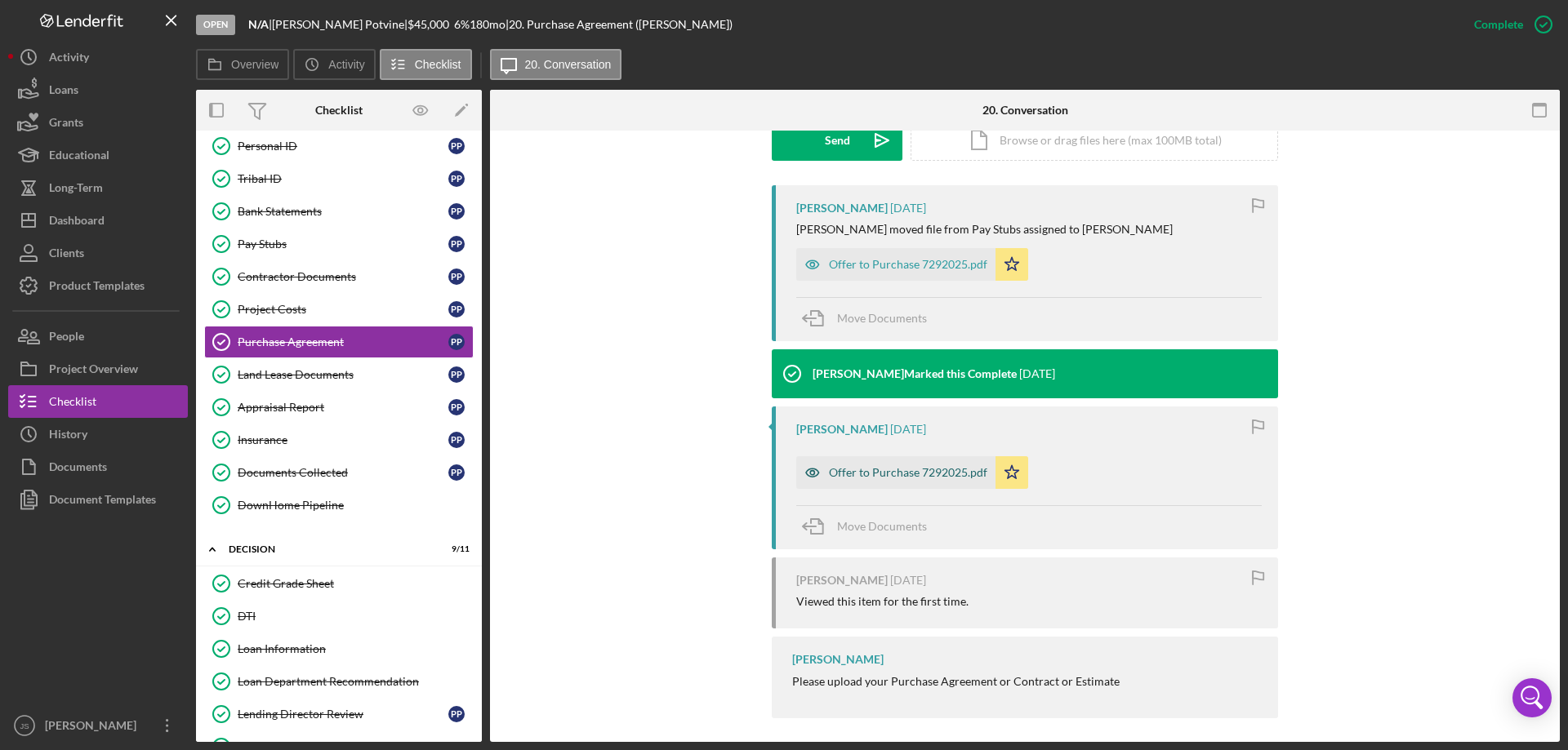
click at [812, 473] on icon "button" at bounding box center [812, 472] width 33 height 33
